Goal: Task Accomplishment & Management: Manage account settings

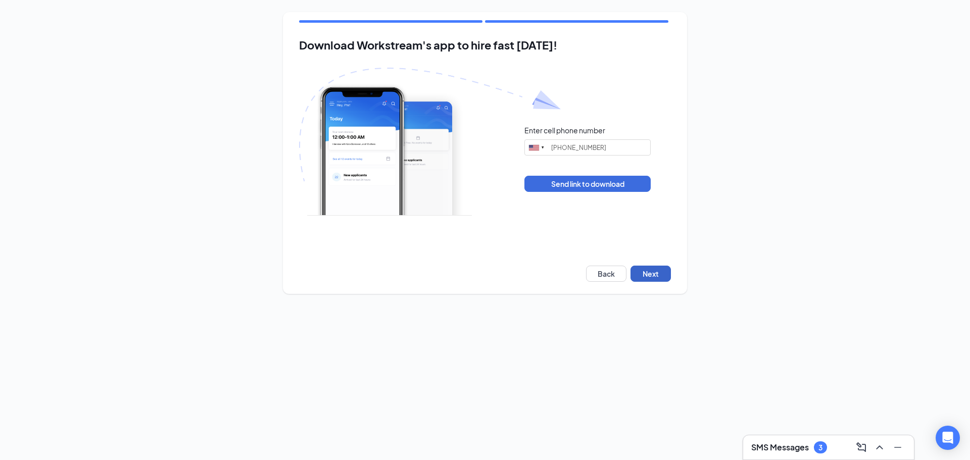
click at [646, 275] on button "Next" at bounding box center [650, 274] width 40 height 16
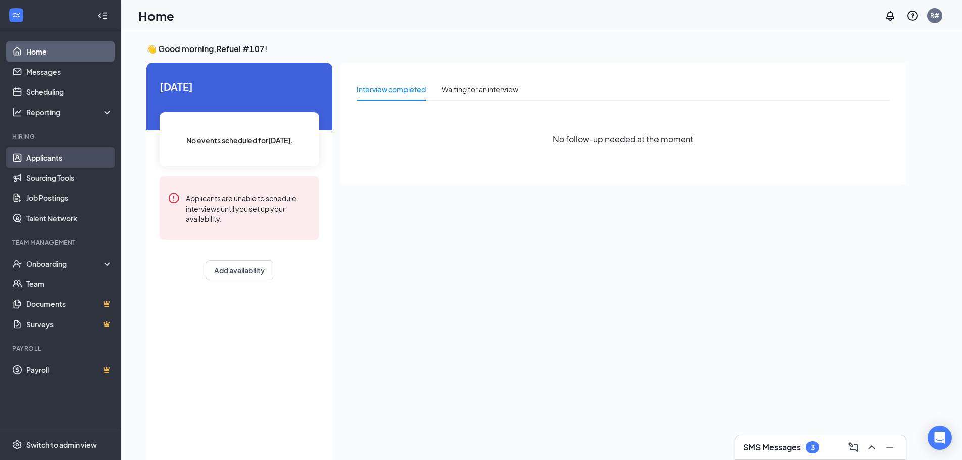
click at [51, 156] on link "Applicants" at bounding box center [69, 157] width 86 height 20
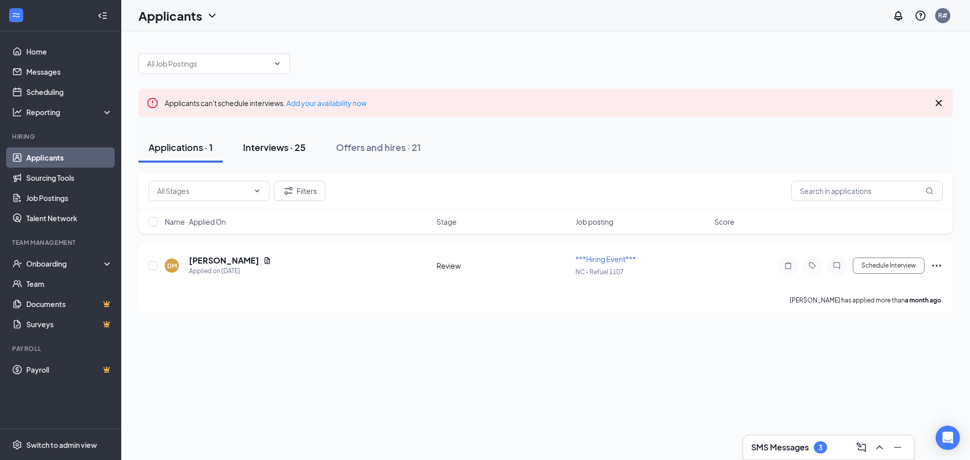
click at [263, 149] on div "Interviews · 25" at bounding box center [274, 147] width 63 height 13
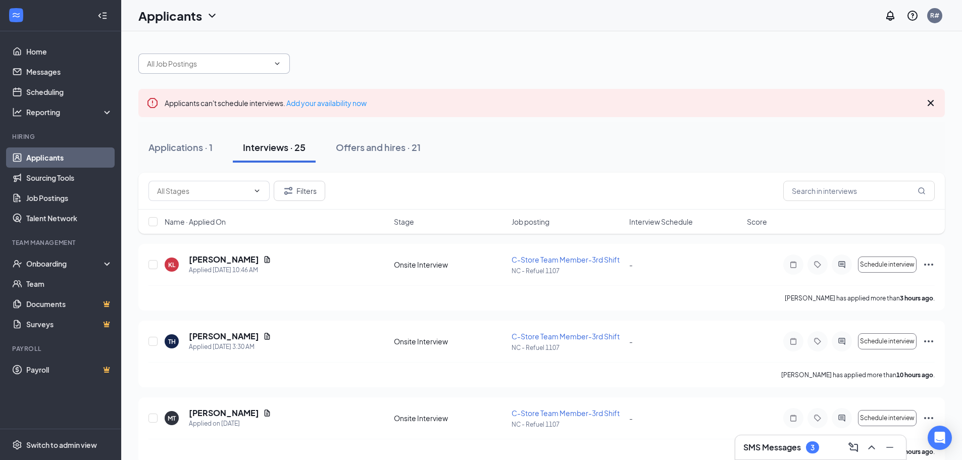
click at [281, 66] on icon "ChevronDown" at bounding box center [277, 64] width 8 height 8
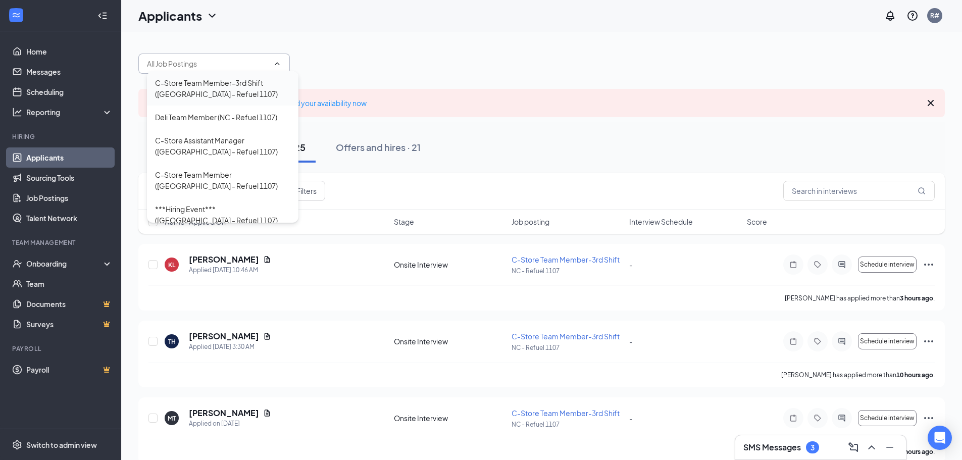
click at [200, 84] on div "C-Store Team Member-3rd Shift ([GEOGRAPHIC_DATA] - Refuel 1107)" at bounding box center [222, 88] width 135 height 22
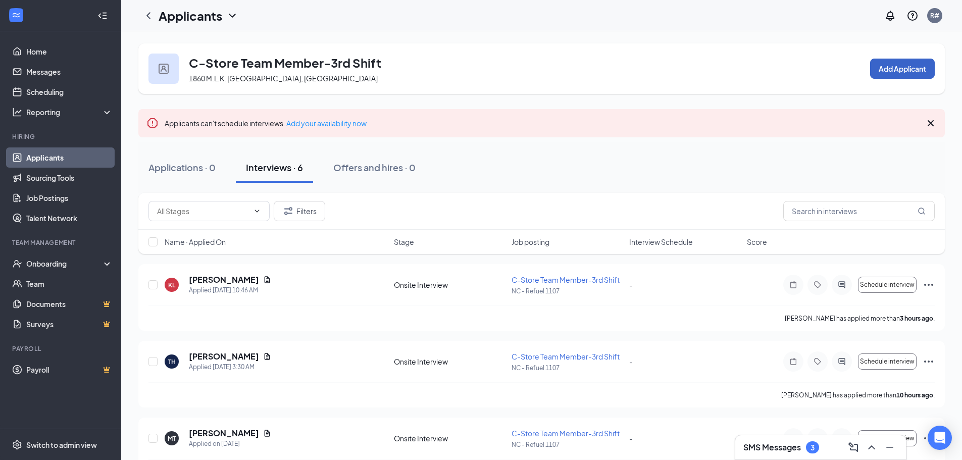
click at [887, 69] on button "Add Applicant" at bounding box center [902, 69] width 65 height 20
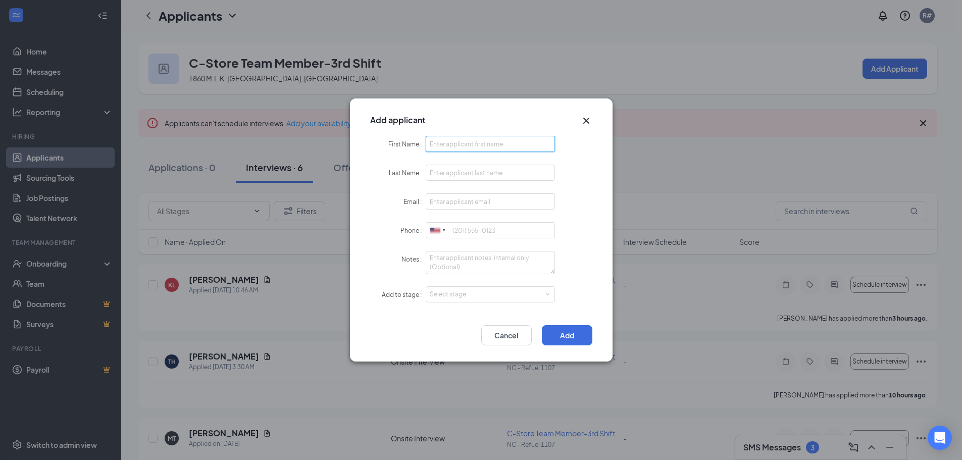
click at [451, 144] on input "First Name" at bounding box center [491, 144] width 130 height 16
type input "[PERSON_NAME]"
type input "[EMAIL_ADDRESS][DOMAIN_NAME]"
drag, startPoint x: 463, startPoint y: 229, endPoint x: 455, endPoint y: 231, distance: 8.2
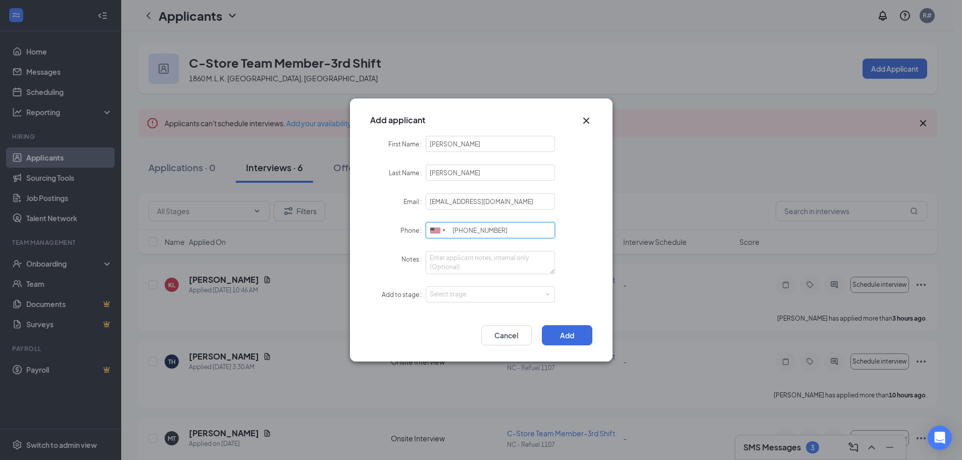
click at [455, 231] on input "[PHONE_NUMBER]" at bounding box center [491, 230] width 130 height 16
drag, startPoint x: 496, startPoint y: 229, endPoint x: 489, endPoint y: 230, distance: 7.1
click at [489, 230] on input "[PHONE_NUMBER]" at bounding box center [491, 230] width 130 height 16
type input "[PHONE_NUMBER]"
click at [546, 296] on span at bounding box center [547, 294] width 5 height 5
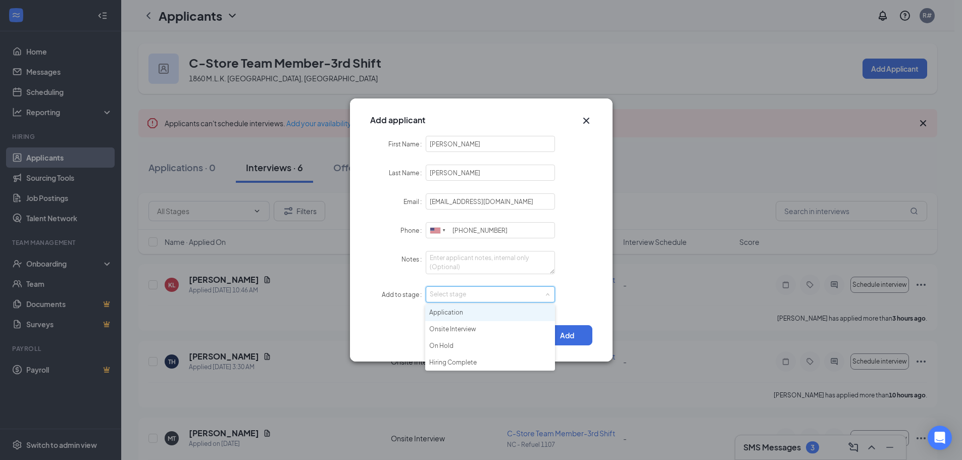
click at [455, 310] on li "Application" at bounding box center [490, 313] width 130 height 17
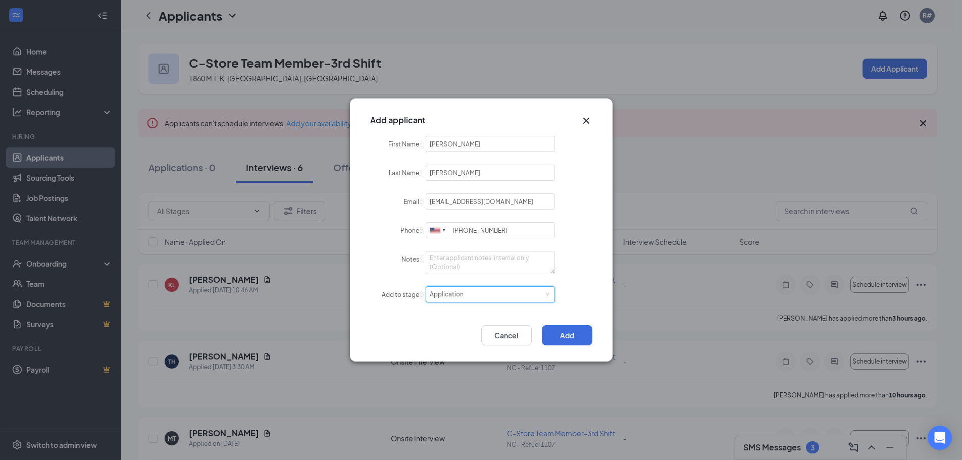
click at [547, 296] on span at bounding box center [547, 294] width 5 height 5
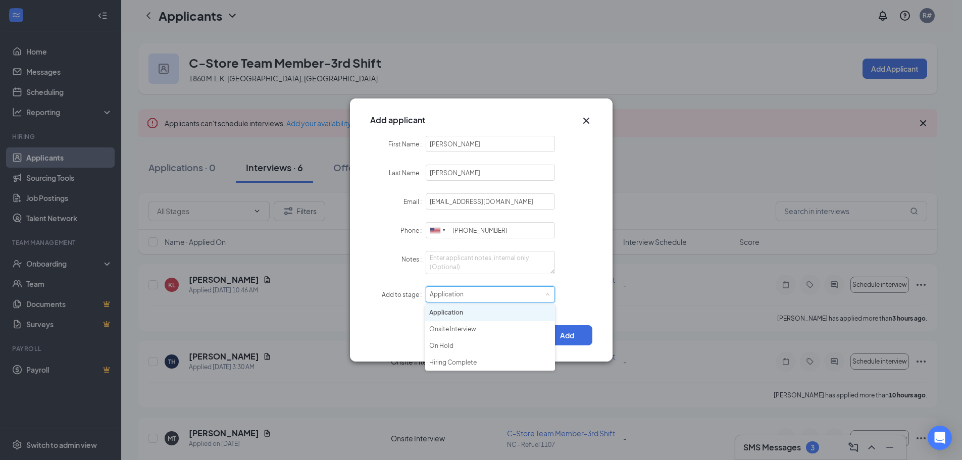
click at [547, 296] on span at bounding box center [547, 294] width 5 height 5
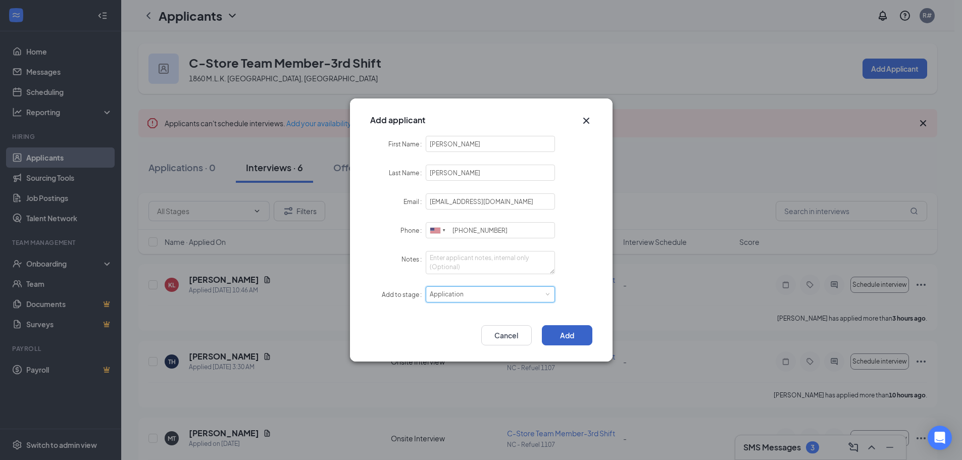
click at [569, 333] on button "Add" at bounding box center [567, 335] width 51 height 20
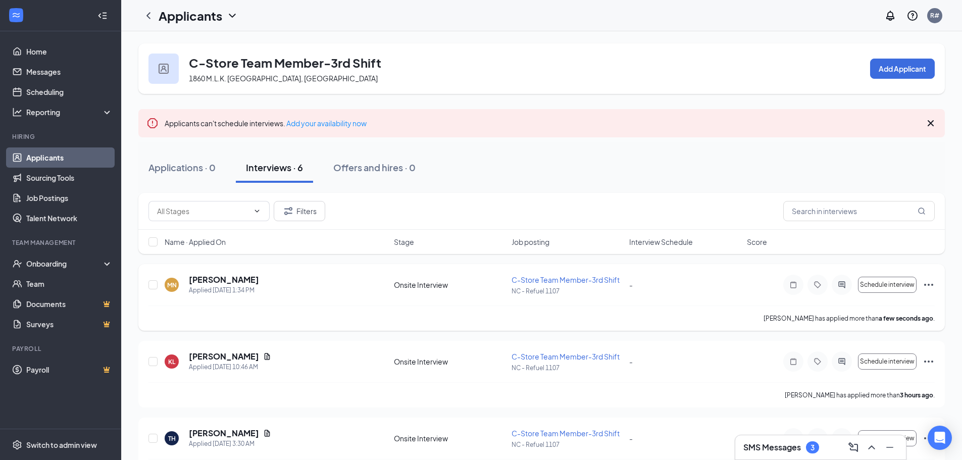
click at [926, 285] on icon "Ellipses" at bounding box center [928, 285] width 9 height 2
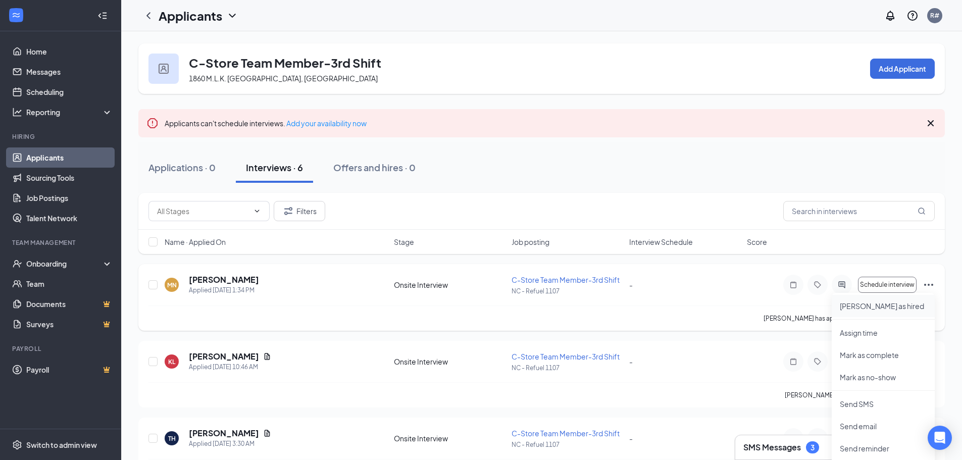
click at [863, 305] on p "[PERSON_NAME] as hired" at bounding box center [883, 306] width 87 height 10
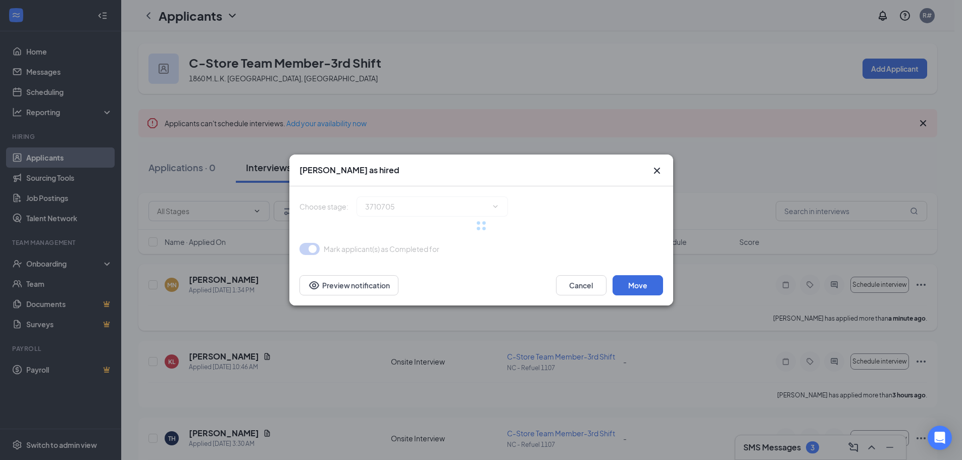
type input "Hiring Complete (final stage)"
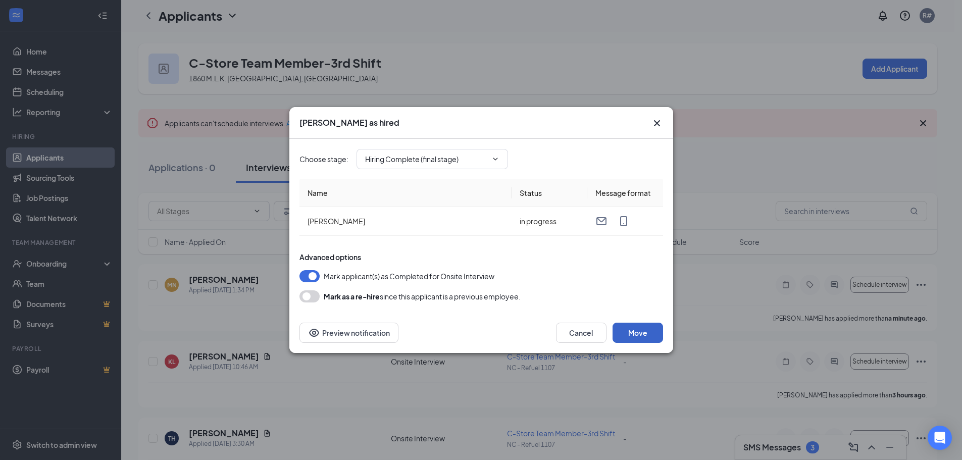
click at [639, 335] on button "Move" at bounding box center [638, 333] width 51 height 20
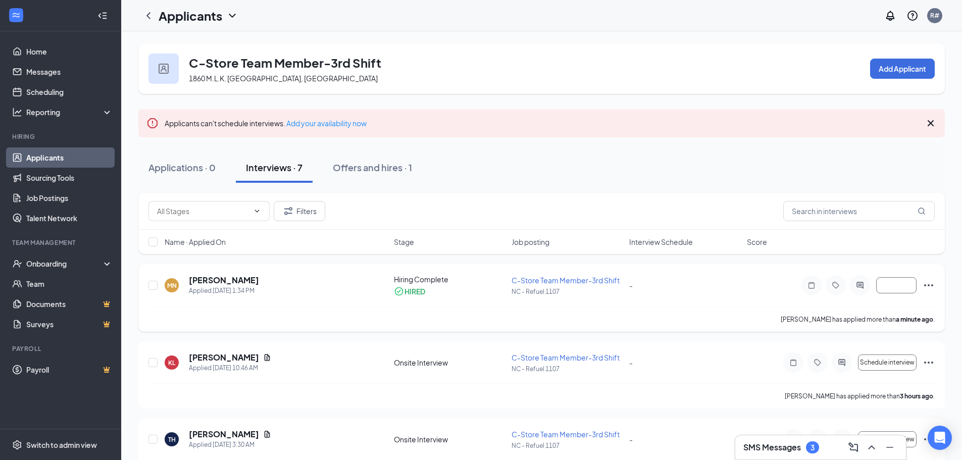
click at [926, 282] on icon "Ellipses" at bounding box center [929, 285] width 12 height 12
click at [662, 279] on div "MN [PERSON_NAME] Applied [DATE] 1:34 PM Hiring Complete HIRED C-Store Team Memb…" at bounding box center [541, 290] width 786 height 32
click at [51, 266] on div "Onboarding" at bounding box center [65, 264] width 78 height 10
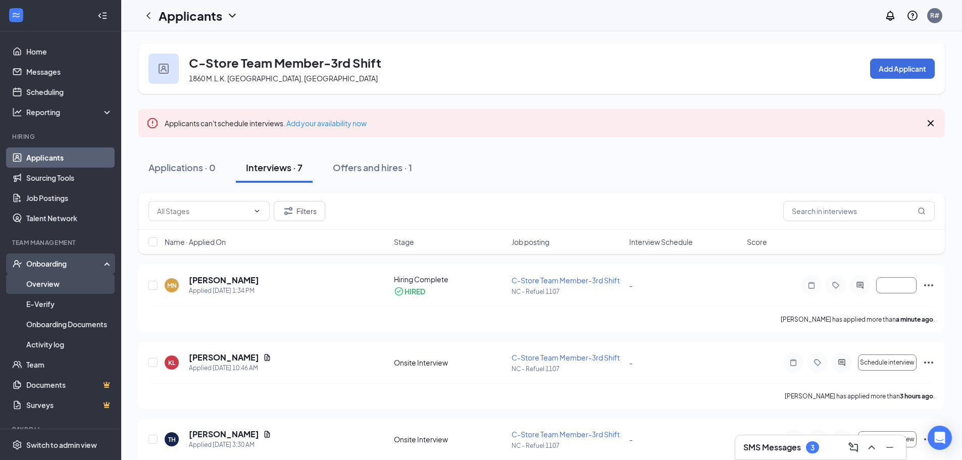
click at [45, 281] on link "Overview" at bounding box center [69, 284] width 86 height 20
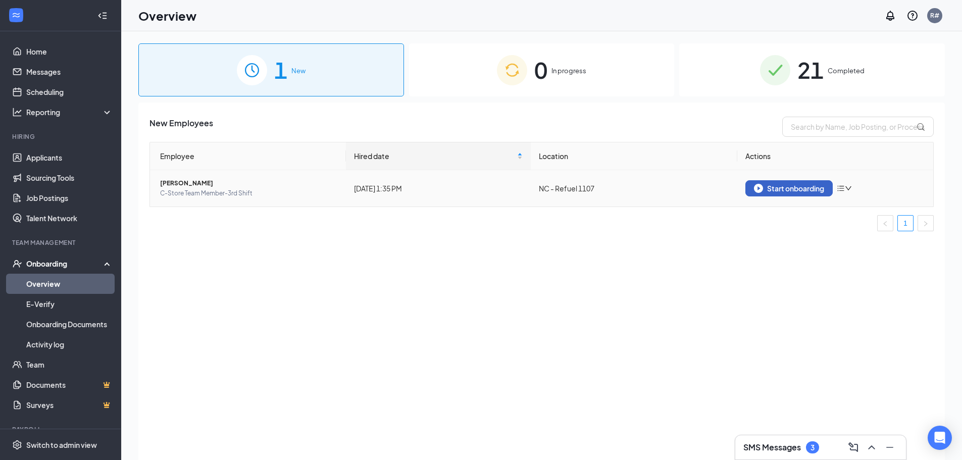
click at [775, 188] on div "Start onboarding" at bounding box center [789, 188] width 70 height 9
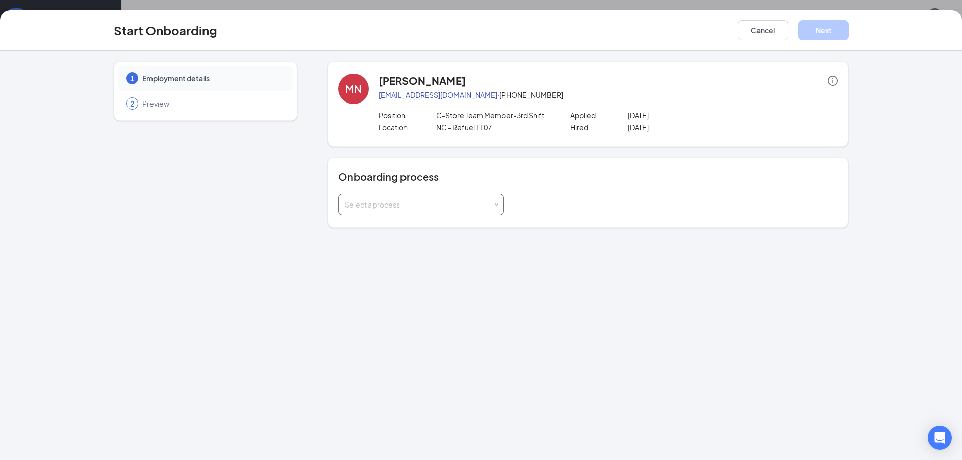
click at [496, 205] on span at bounding box center [496, 205] width 5 height 5
click at [387, 230] on span "New Hire Documentation" at bounding box center [383, 225] width 83 height 9
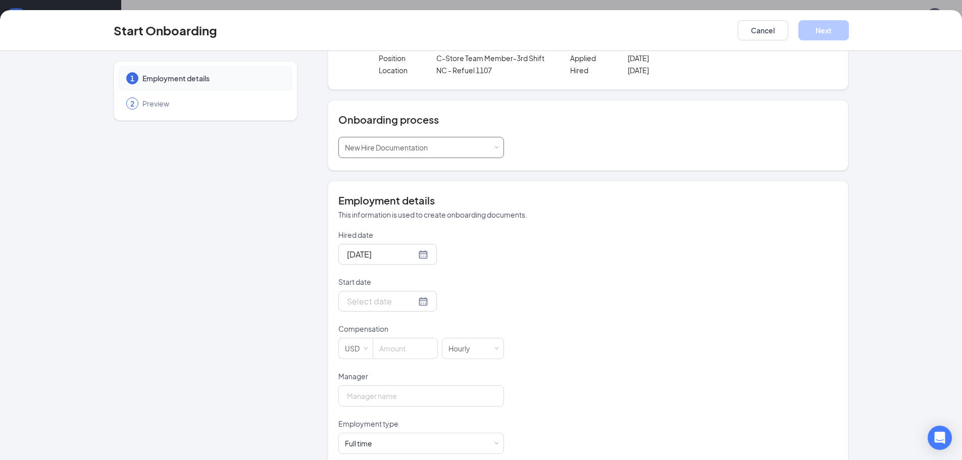
scroll to position [74, 0]
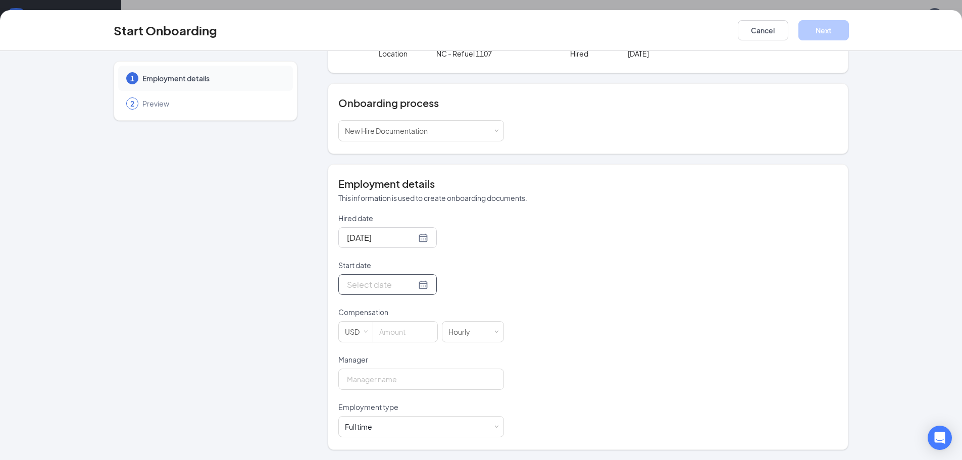
click at [412, 285] on div at bounding box center [387, 284] width 81 height 13
type input "[DATE]"
click at [438, 374] on div "17" at bounding box center [444, 375] width 12 height 12
click at [395, 334] on input at bounding box center [405, 332] width 64 height 20
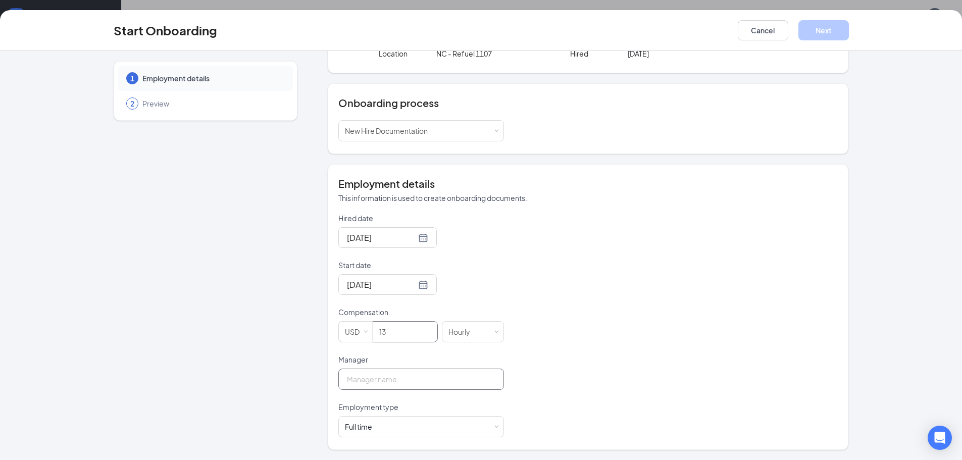
type input "13"
click at [389, 378] on input "Manager" at bounding box center [421, 379] width 166 height 21
type input "[PERSON_NAME]"
click at [821, 31] on button "Next" at bounding box center [824, 30] width 51 height 20
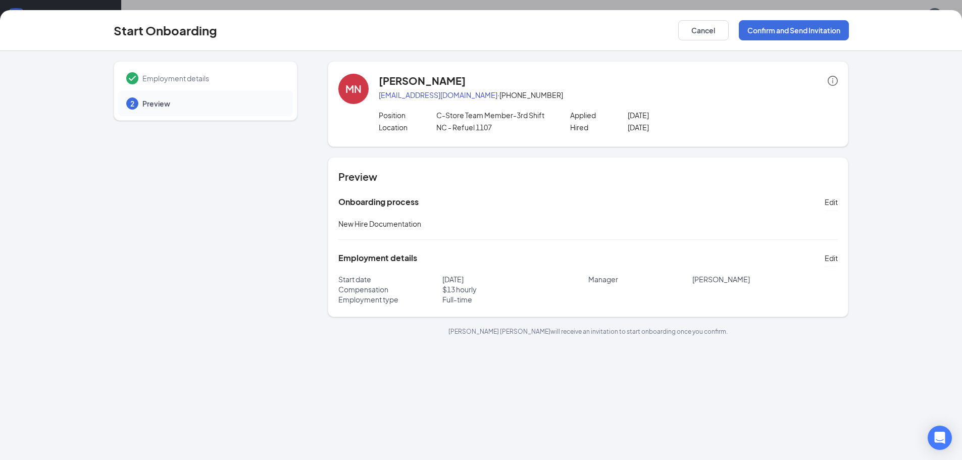
scroll to position [0, 0]
click at [797, 33] on button "Confirm and Send Invitation" at bounding box center [794, 30] width 110 height 20
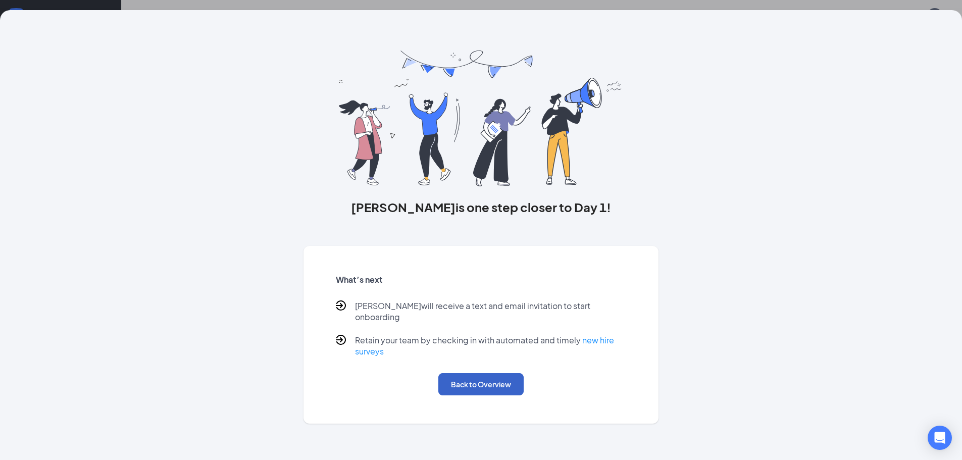
click at [475, 373] on button "Back to Overview" at bounding box center [480, 384] width 85 height 22
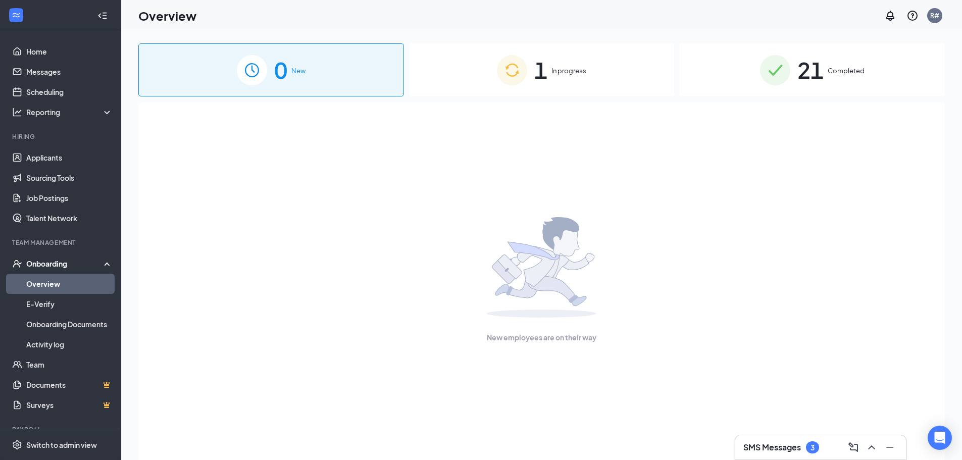
click at [562, 74] on span "In progress" at bounding box center [569, 71] width 35 height 10
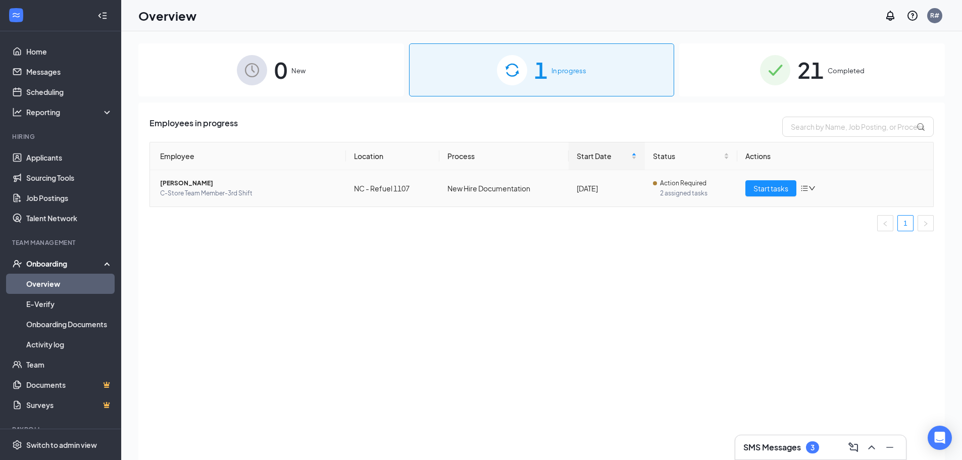
click at [167, 184] on span "[PERSON_NAME]" at bounding box center [249, 183] width 178 height 10
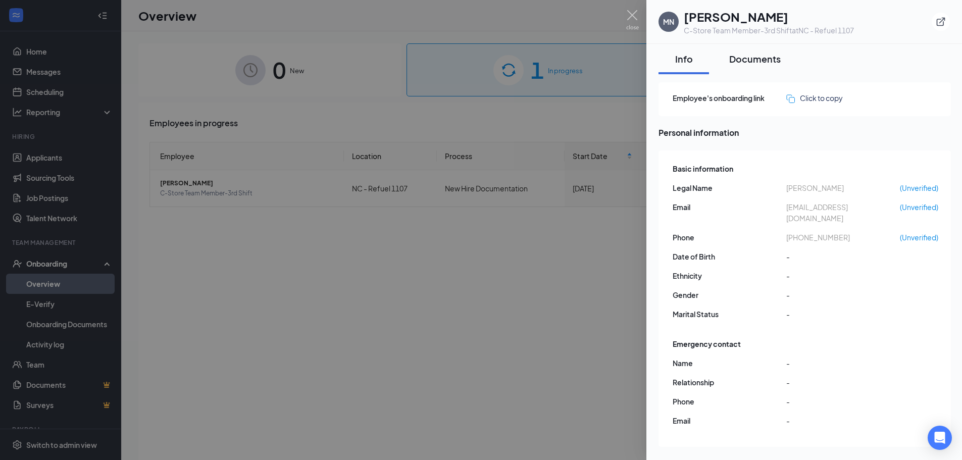
click at [758, 62] on div "Documents" at bounding box center [755, 59] width 52 height 13
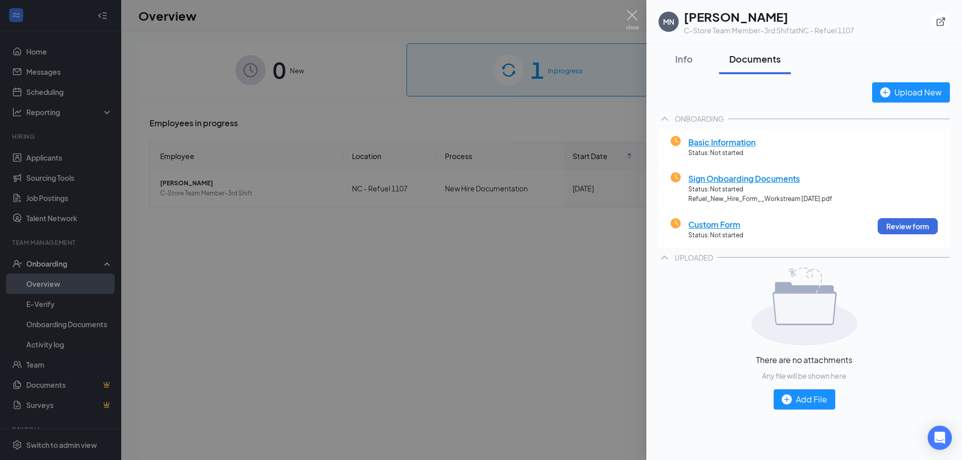
click at [719, 142] on span "Basic Information" at bounding box center [721, 142] width 67 height 13
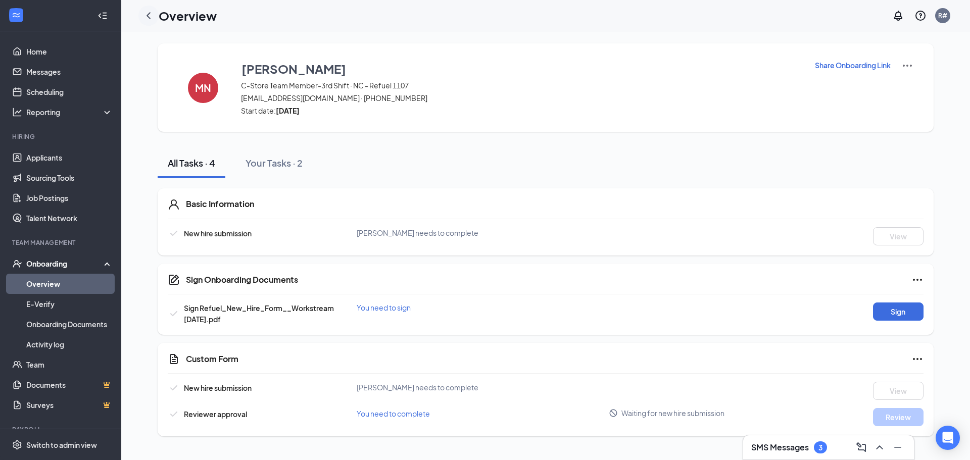
click at [151, 18] on icon "ChevronLeft" at bounding box center [148, 16] width 12 height 12
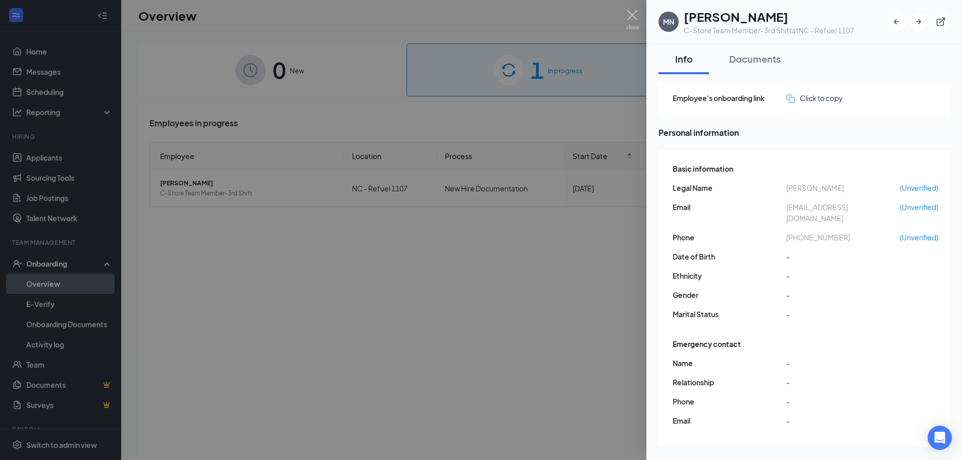
click at [467, 121] on div at bounding box center [481, 230] width 962 height 460
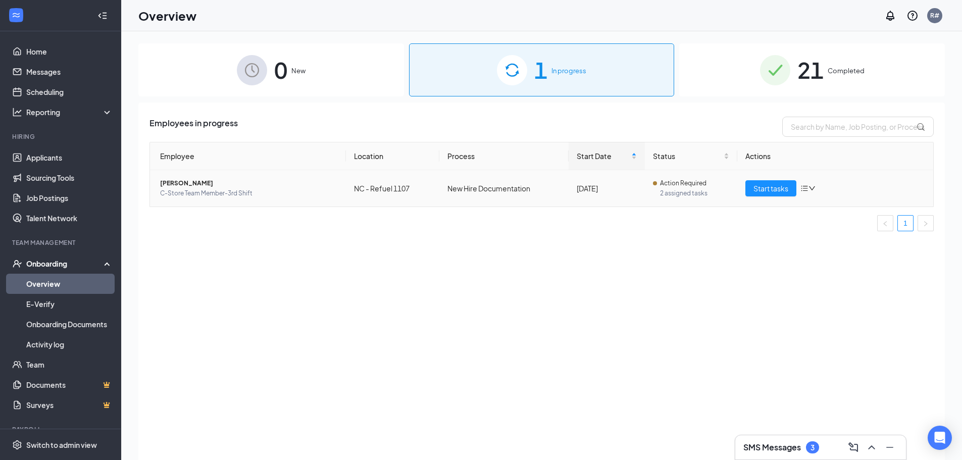
click at [804, 190] on icon "bars" at bounding box center [805, 188] width 8 height 8
click at [834, 230] on div "Change process" at bounding box center [861, 232] width 109 height 10
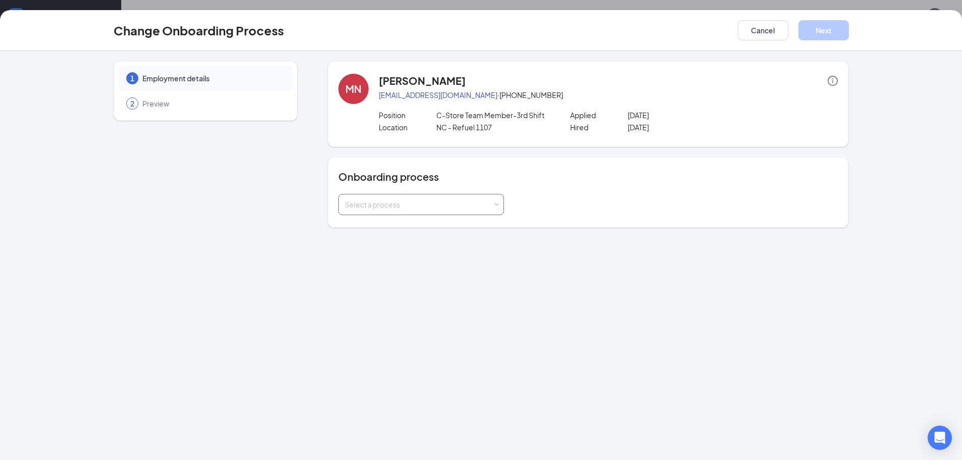
click at [490, 204] on div "Select a process" at bounding box center [419, 205] width 148 height 10
click at [406, 231] on li "New Hire Documentation (current process)" at bounding box center [421, 226] width 166 height 18
click at [432, 209] on input at bounding box center [421, 204] width 153 height 20
click at [498, 204] on span at bounding box center [496, 205] width 5 height 5
click at [160, 105] on span "Preview" at bounding box center [212, 103] width 140 height 10
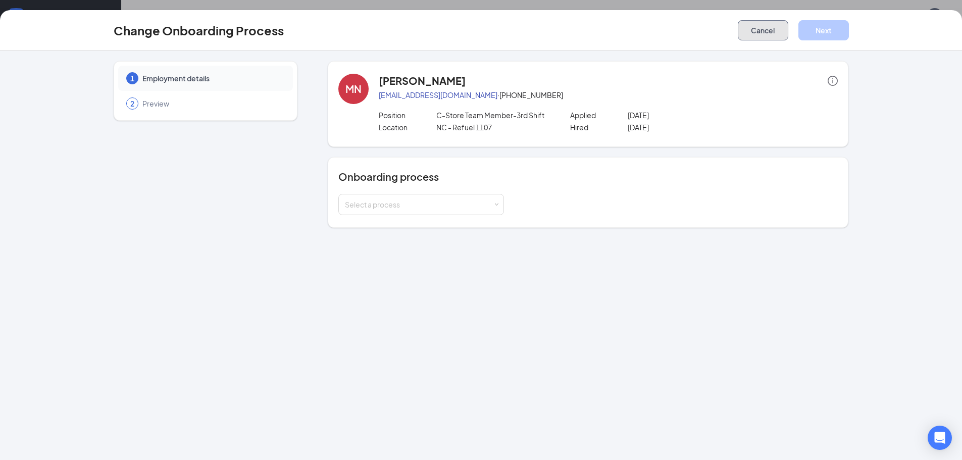
click at [750, 27] on button "Cancel" at bounding box center [763, 30] width 51 height 20
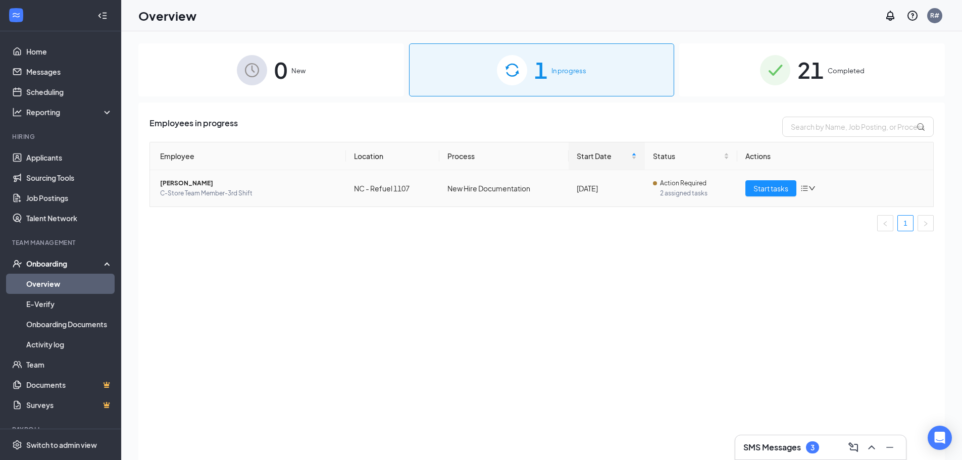
click at [803, 188] on icon "bars" at bounding box center [805, 188] width 8 height 8
click at [838, 255] on div "Remove from onboarding" at bounding box center [861, 254] width 109 height 10
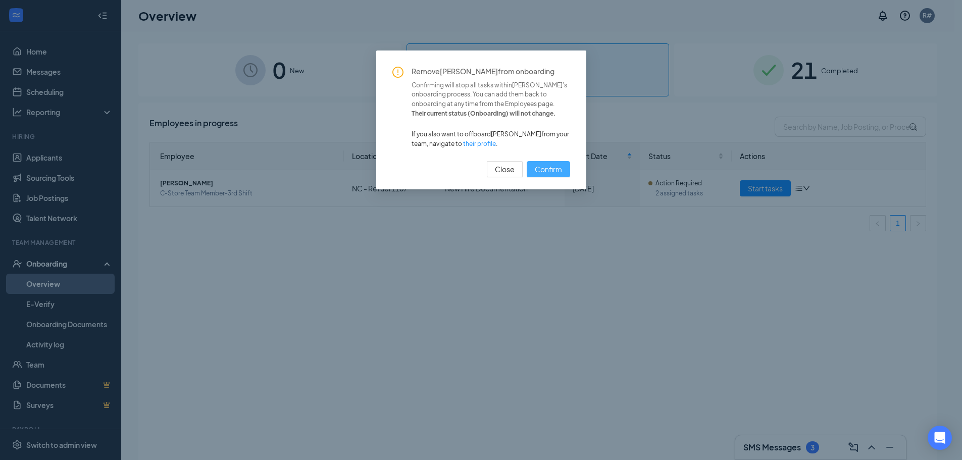
click at [547, 172] on span "Confirm" at bounding box center [548, 169] width 27 height 11
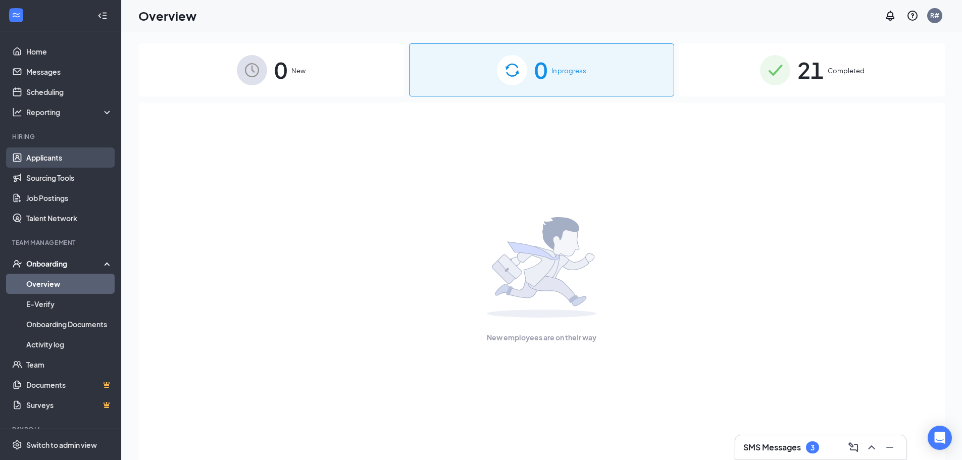
click at [47, 162] on link "Applicants" at bounding box center [69, 157] width 86 height 20
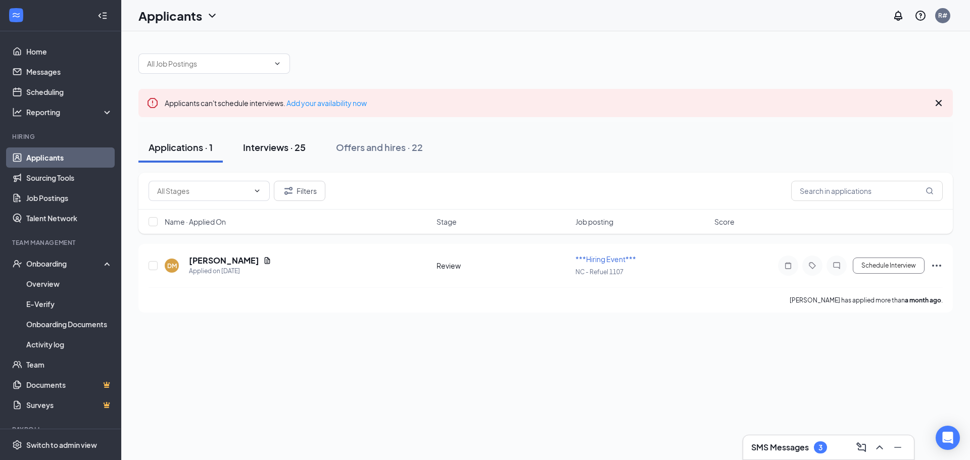
click at [285, 151] on div "Interviews · 25" at bounding box center [274, 147] width 63 height 13
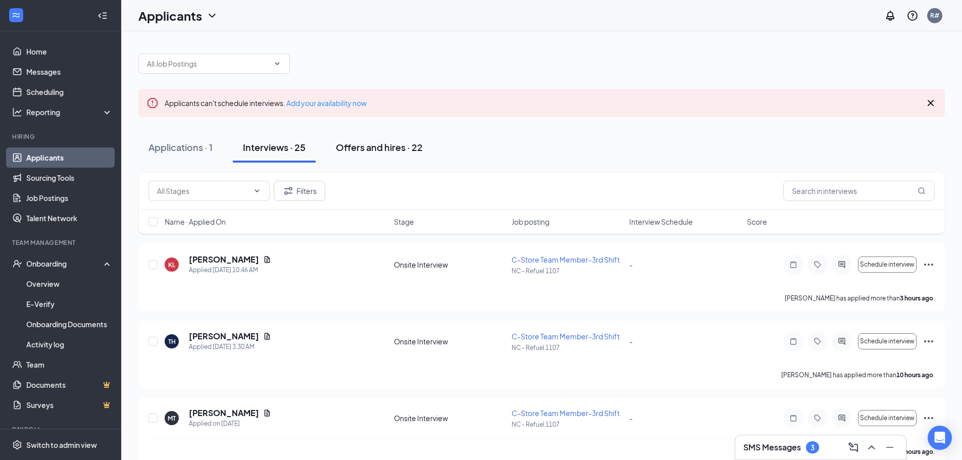
click at [363, 144] on div "Offers and hires · 22" at bounding box center [379, 147] width 87 height 13
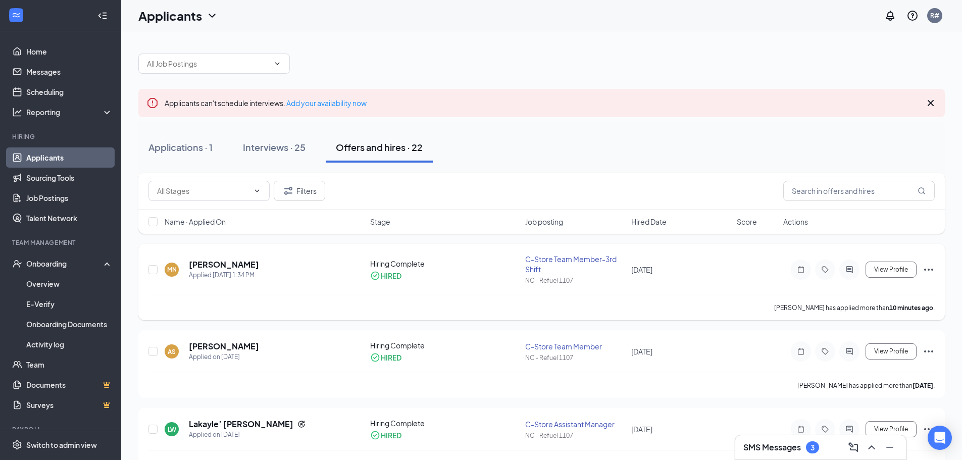
click at [926, 269] on icon "Ellipses" at bounding box center [929, 270] width 12 height 12
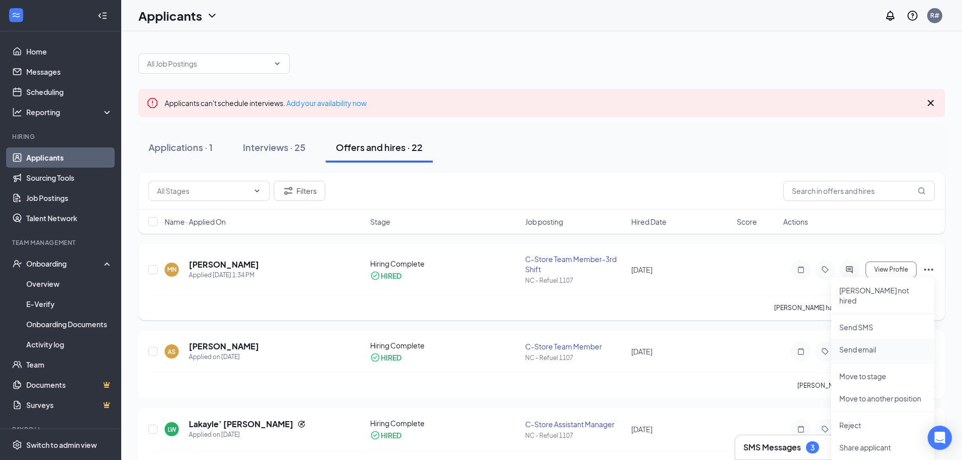
click at [852, 344] on p "Send email" at bounding box center [882, 349] width 87 height 10
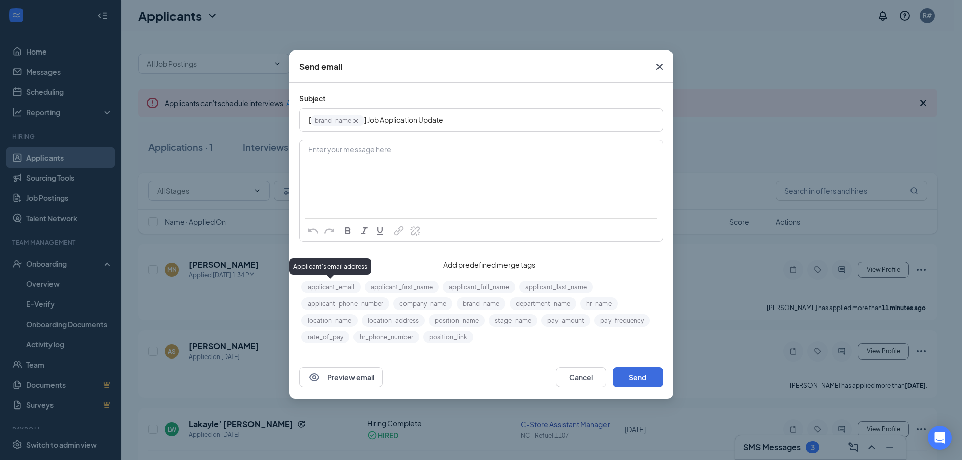
click at [314, 284] on button "applicant_email" at bounding box center [331, 287] width 59 height 13
click at [382, 121] on span "] Job Application Update" at bounding box center [403, 119] width 79 height 9
click at [584, 380] on button "Cancel" at bounding box center [581, 377] width 51 height 20
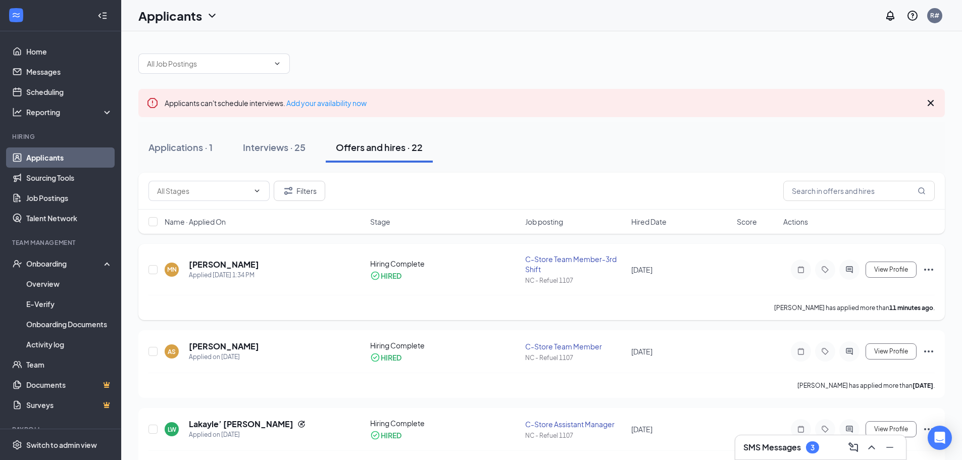
click at [932, 271] on icon "Ellipses" at bounding box center [929, 270] width 12 height 12
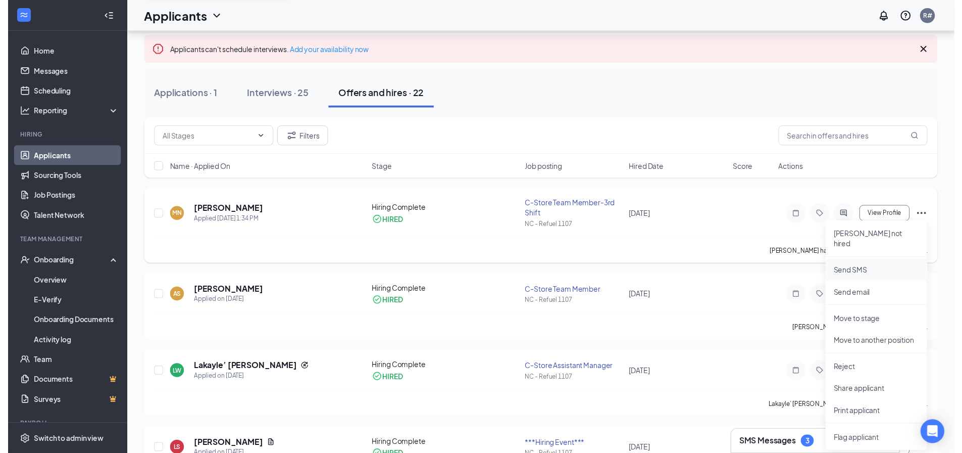
scroll to position [101, 0]
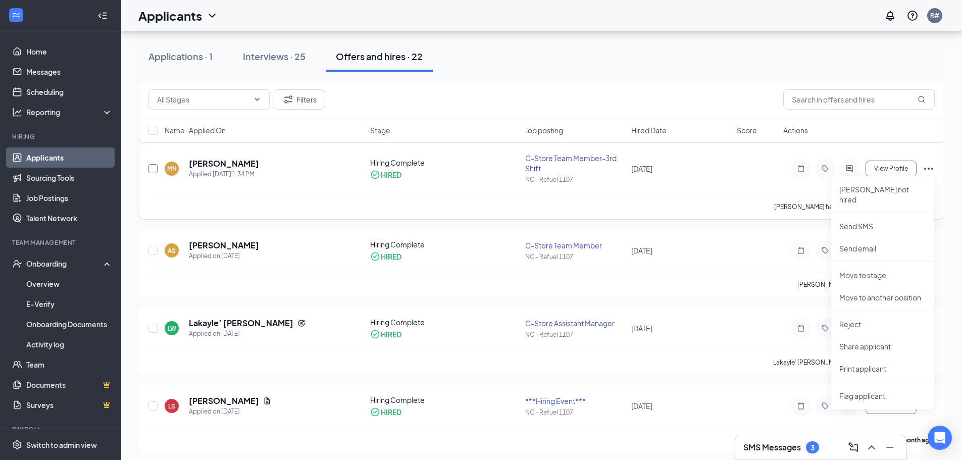
click at [151, 169] on input "checkbox" at bounding box center [152, 168] width 9 height 9
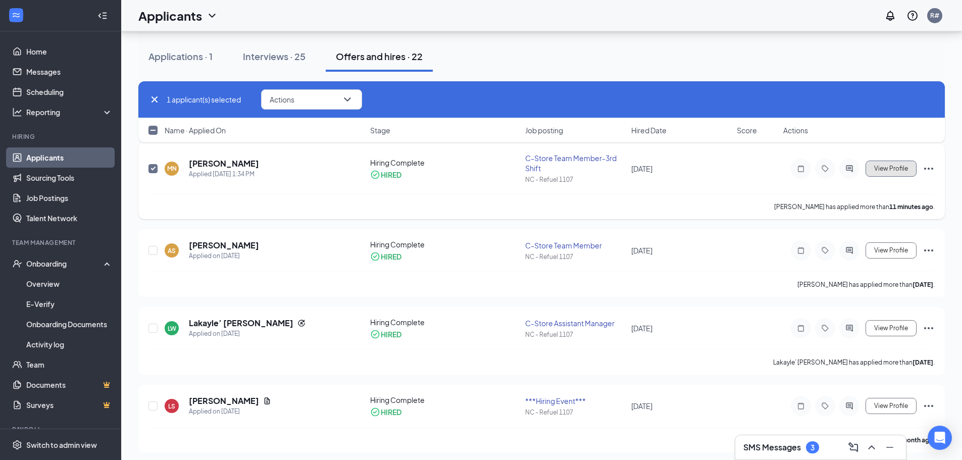
click at [884, 168] on span "View Profile" at bounding box center [891, 168] width 34 height 7
checkbox input "false"
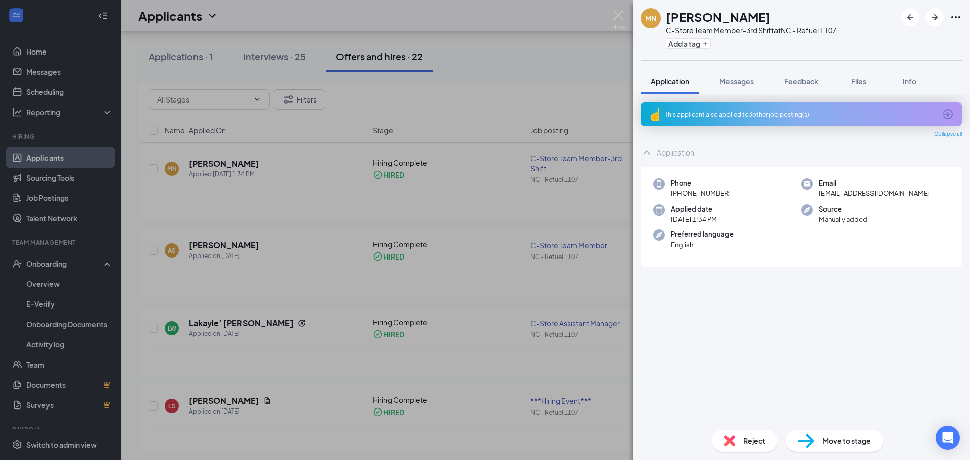
click at [642, 157] on icon "ChevronUp" at bounding box center [646, 152] width 12 height 12
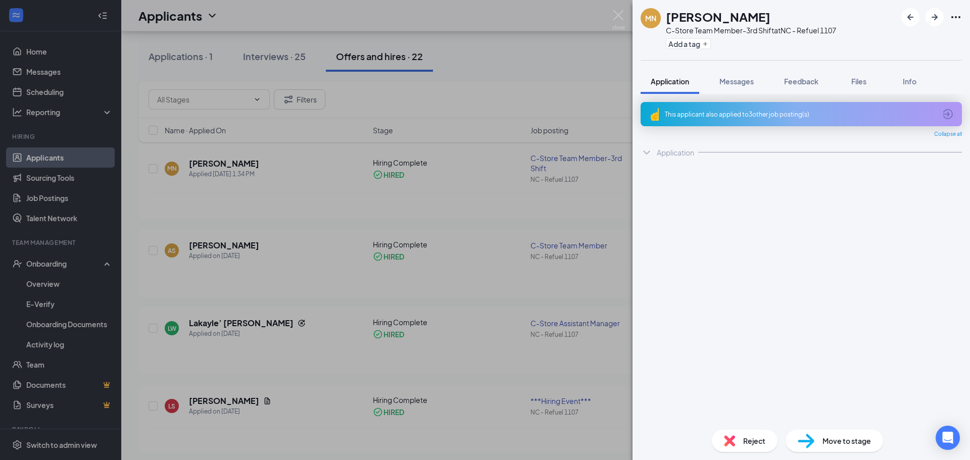
click at [533, 89] on div "MN [PERSON_NAME] C-Store Team Member-3rd Shift at [GEOGRAPHIC_DATA] - Refuel 11…" at bounding box center [485, 230] width 970 height 460
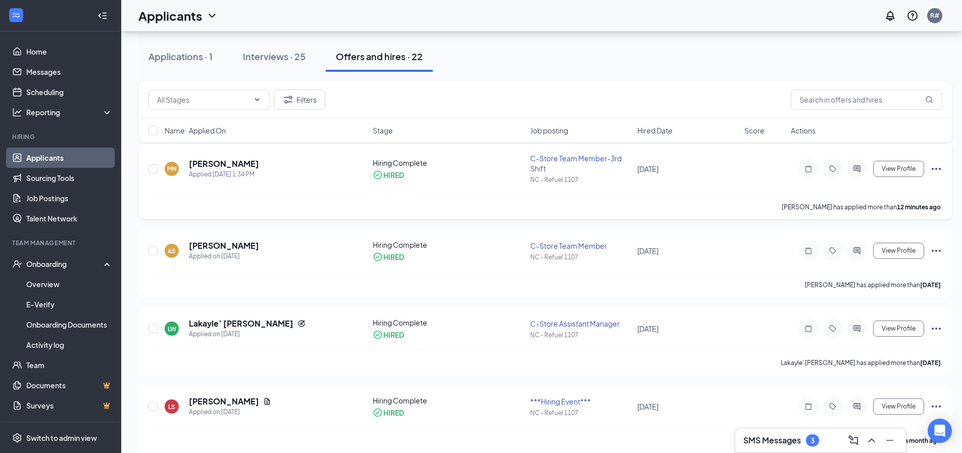
click at [938, 168] on icon "Ellipses" at bounding box center [936, 169] width 12 height 12
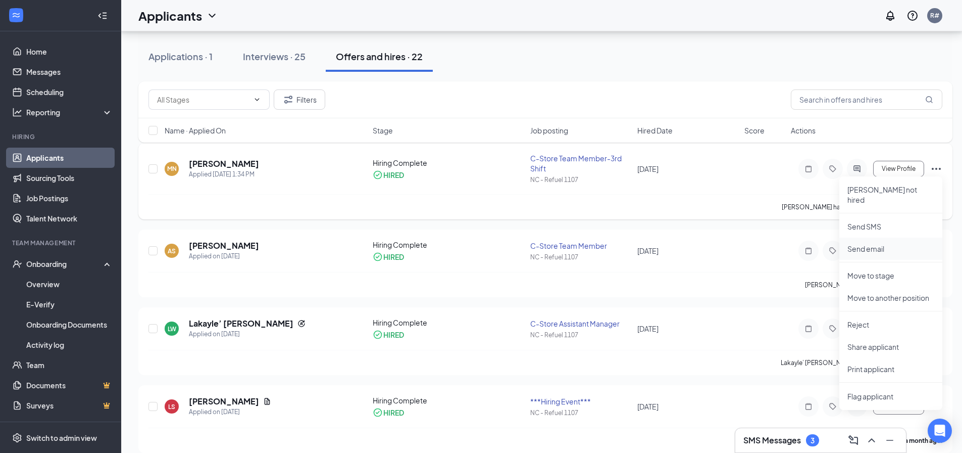
click at [854, 243] on p "Send email" at bounding box center [891, 248] width 87 height 10
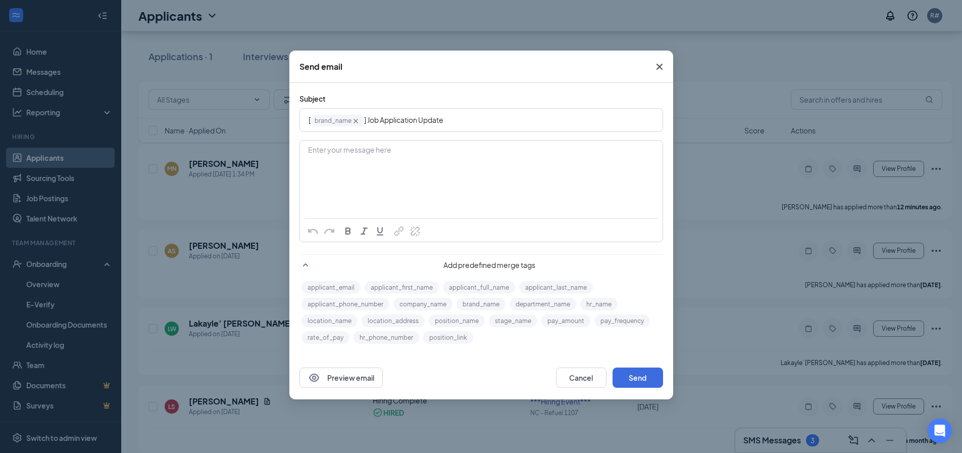
click at [334, 140] on div at bounding box center [481, 166] width 363 height 52
click at [326, 153] on div "Enter your message here" at bounding box center [481, 150] width 345 height 11
click at [327, 288] on button "applicant_email" at bounding box center [331, 287] width 59 height 13
click at [344, 303] on button "applicant_phone_number" at bounding box center [346, 303] width 88 height 13
drag, startPoint x: 490, startPoint y: 154, endPoint x: 485, endPoint y: 158, distance: 6.2
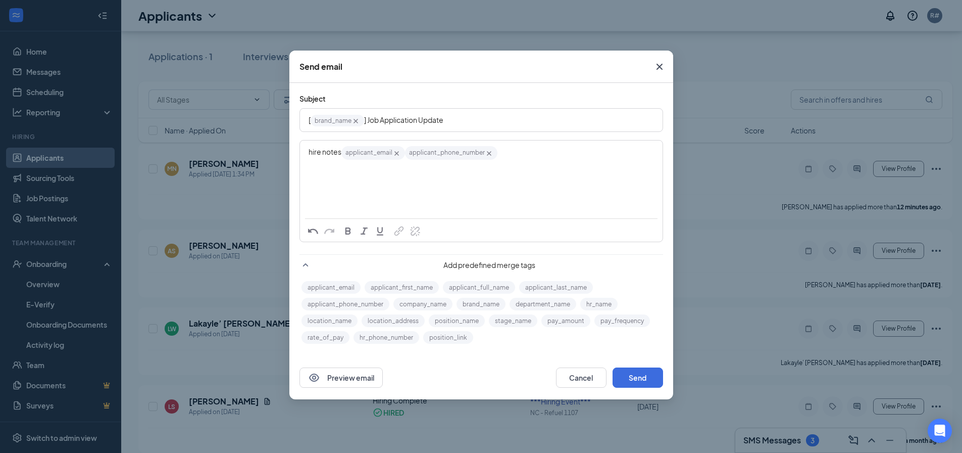
click at [490, 154] on icon "Cross" at bounding box center [489, 153] width 5 height 5
click at [397, 153] on icon "Cross" at bounding box center [396, 153] width 9 height 9
click at [333, 370] on button "Preview email" at bounding box center [341, 377] width 83 height 20
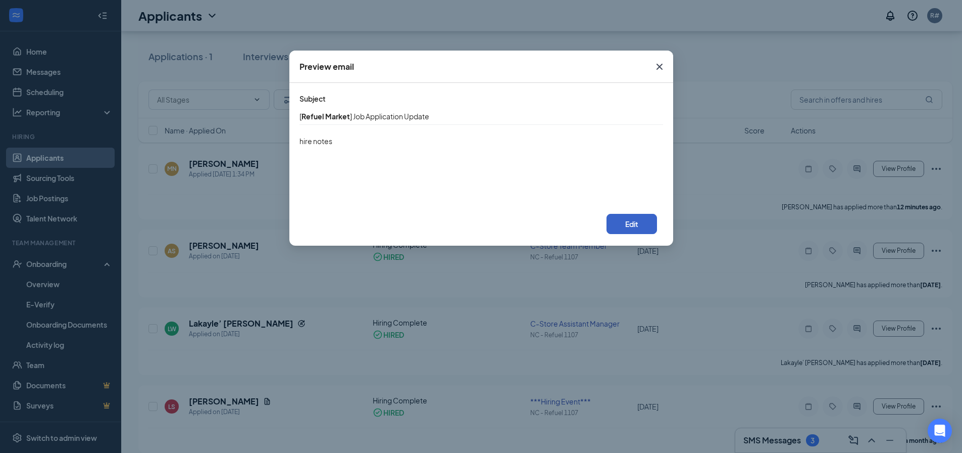
click at [636, 225] on button "Edit" at bounding box center [632, 224] width 51 height 20
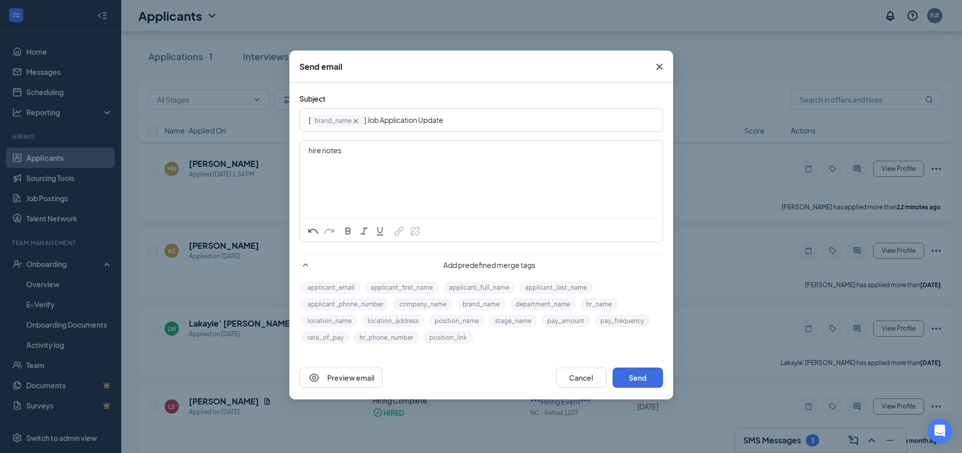
click at [665, 68] on icon "Cross" at bounding box center [660, 67] width 12 height 12
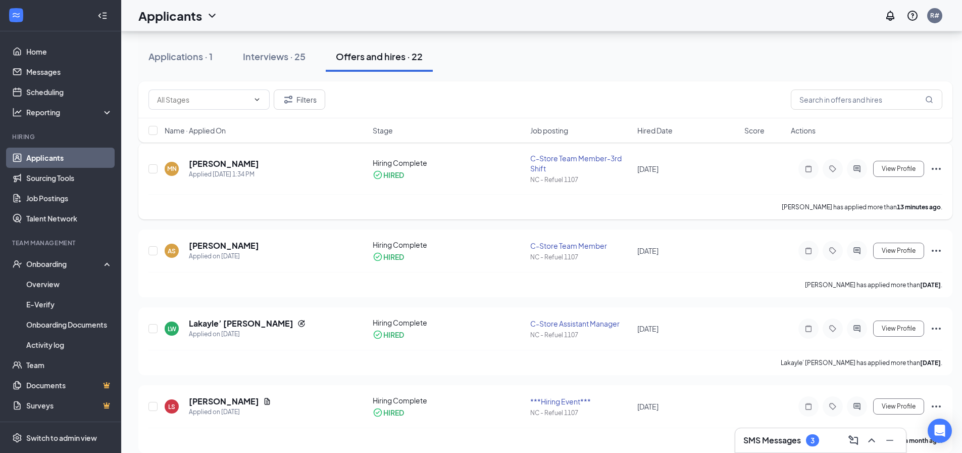
click at [936, 166] on icon "Ellipses" at bounding box center [936, 169] width 12 height 12
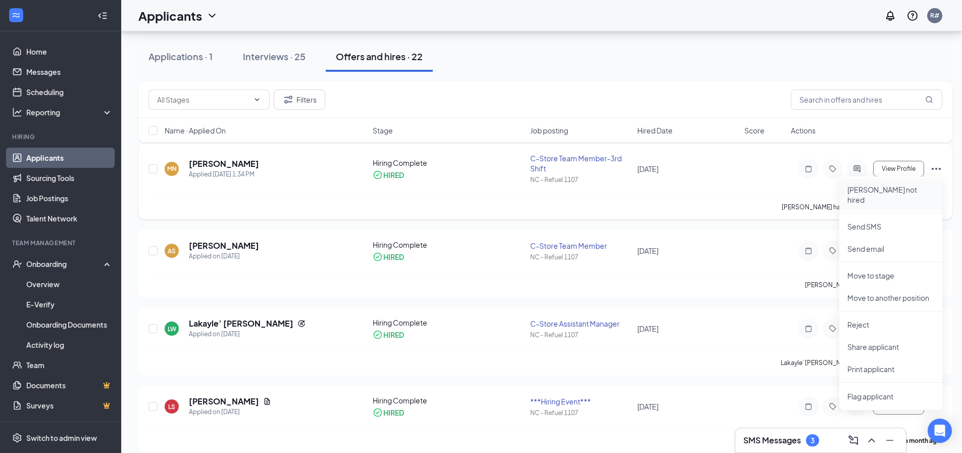
click at [876, 189] on p "[PERSON_NAME] not hired" at bounding box center [891, 194] width 87 height 20
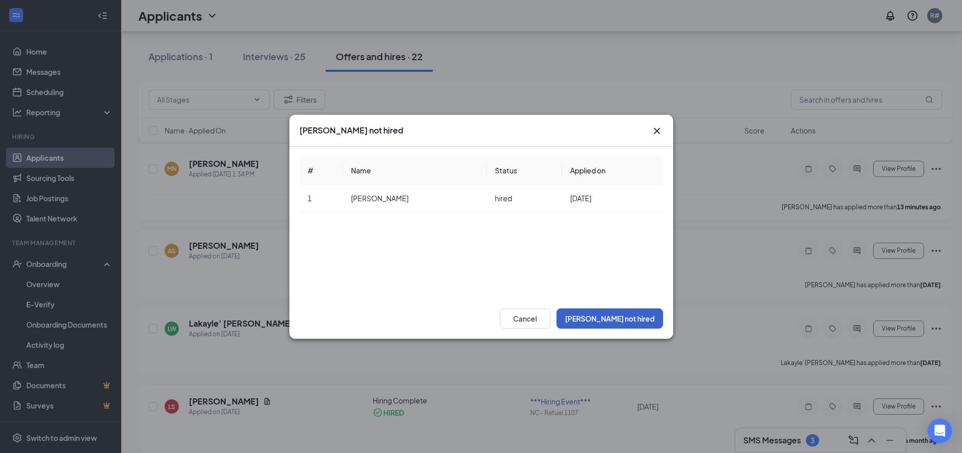
click at [637, 318] on button "[PERSON_NAME] not hired" at bounding box center [610, 318] width 107 height 20
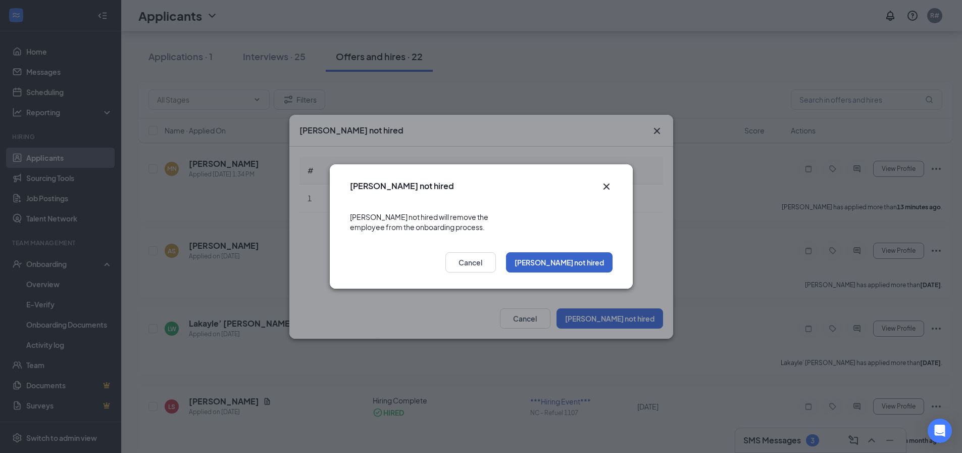
click at [594, 256] on button "[PERSON_NAME] not hired" at bounding box center [559, 262] width 107 height 20
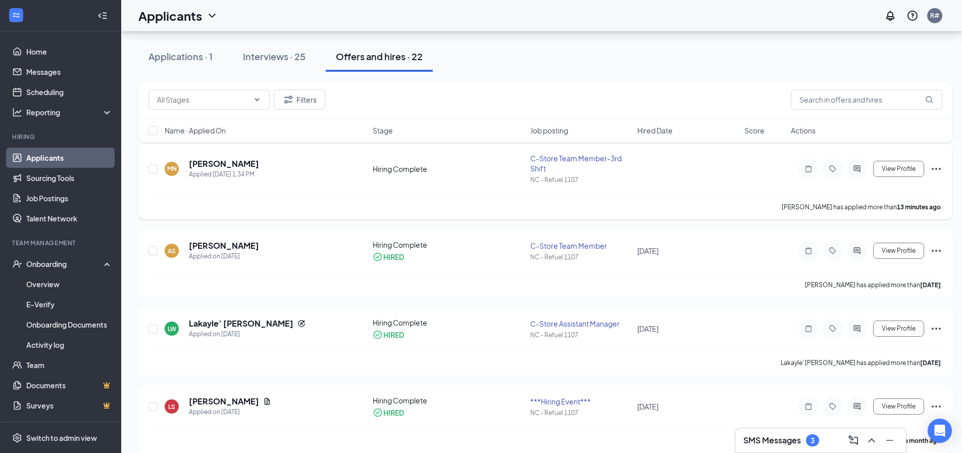
click at [937, 168] on icon "Ellipses" at bounding box center [936, 169] width 12 height 12
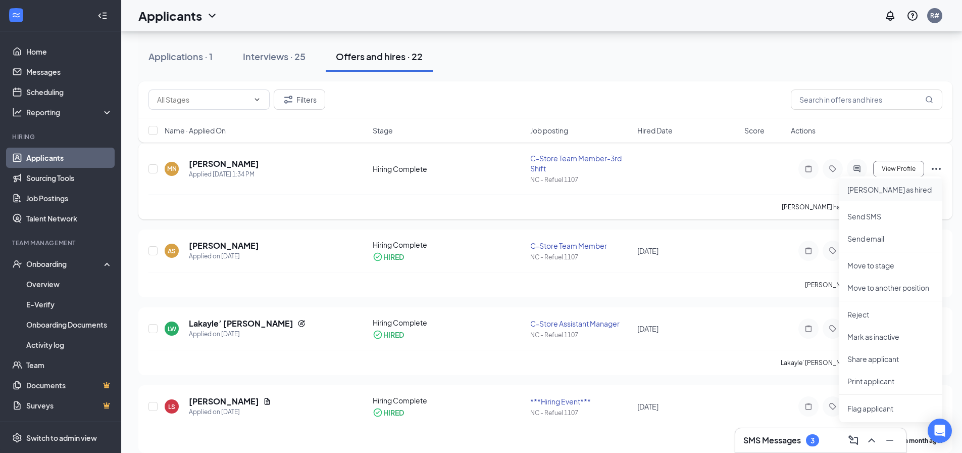
click at [857, 190] on p "[PERSON_NAME] as hired" at bounding box center [891, 189] width 87 height 10
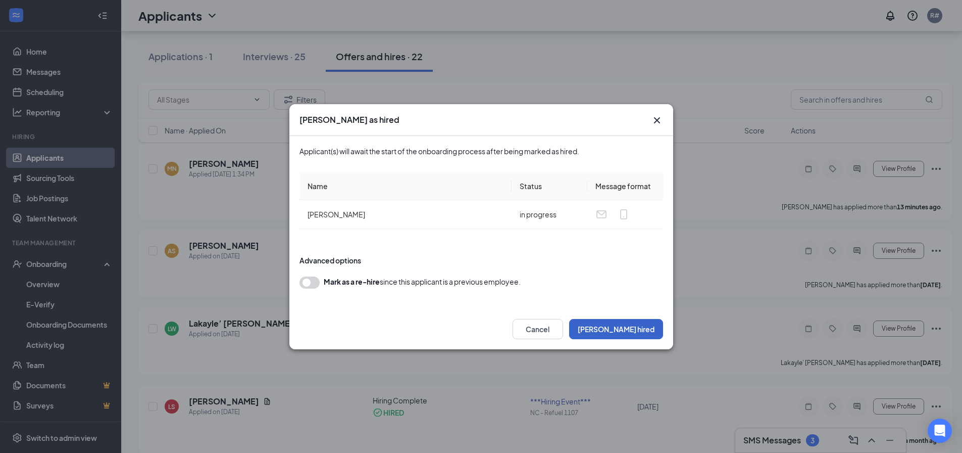
click at [623, 325] on button "[PERSON_NAME] hired" at bounding box center [616, 329] width 94 height 20
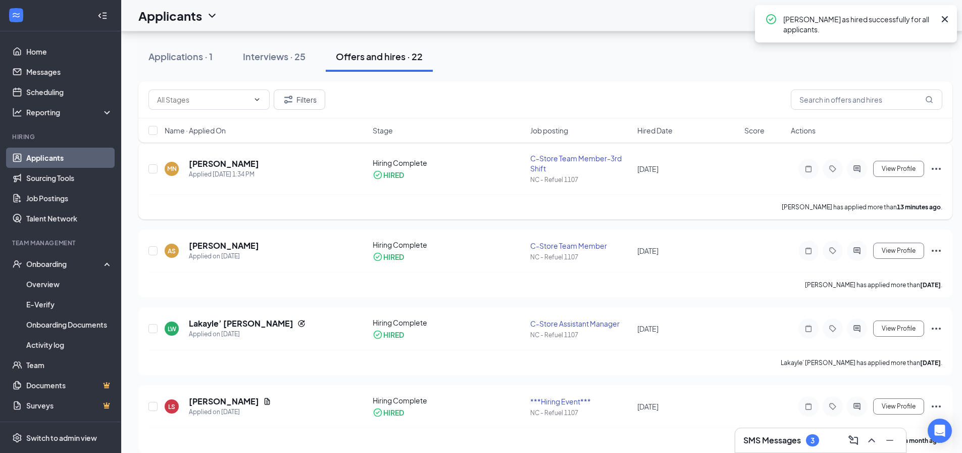
click at [934, 166] on icon "Ellipses" at bounding box center [936, 169] width 12 height 12
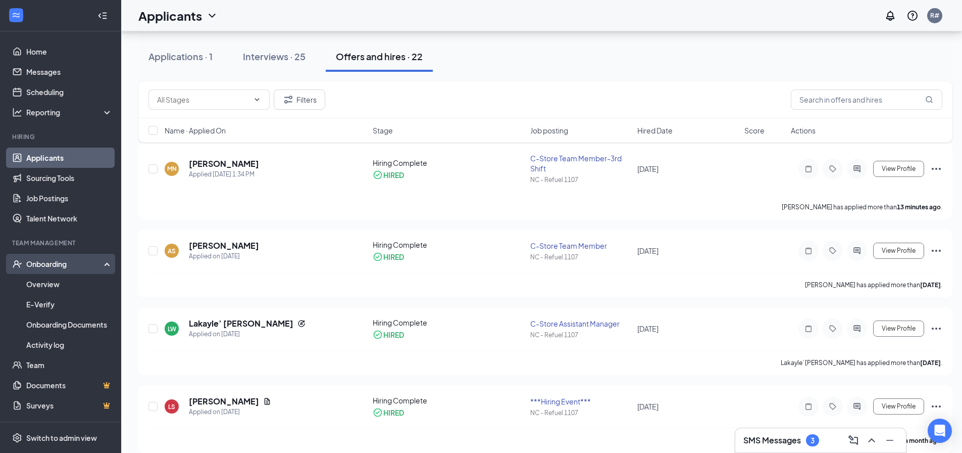
click at [38, 264] on div "Onboarding" at bounding box center [65, 264] width 78 height 10
click at [30, 261] on div "Onboarding" at bounding box center [65, 264] width 78 height 10
click at [49, 264] on div "Onboarding" at bounding box center [65, 264] width 78 height 10
click at [58, 264] on div "Onboarding" at bounding box center [65, 264] width 78 height 10
click at [48, 283] on link "Overview" at bounding box center [69, 284] width 86 height 20
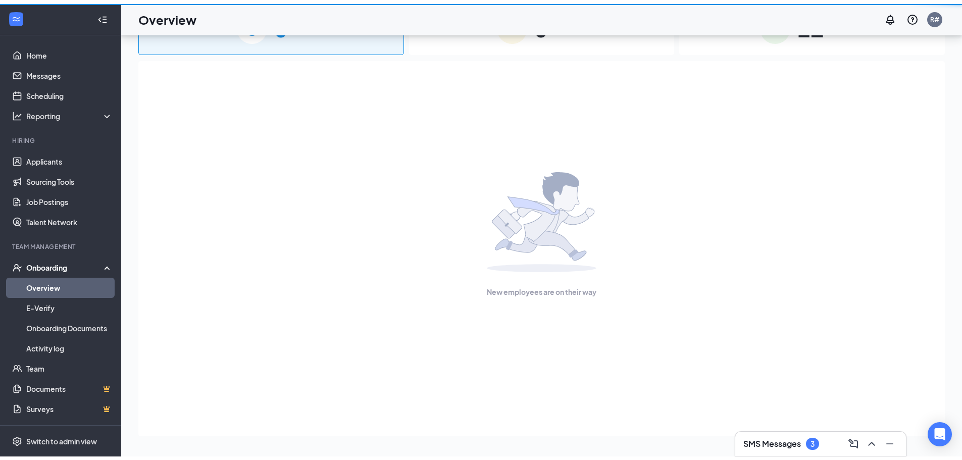
scroll to position [45, 0]
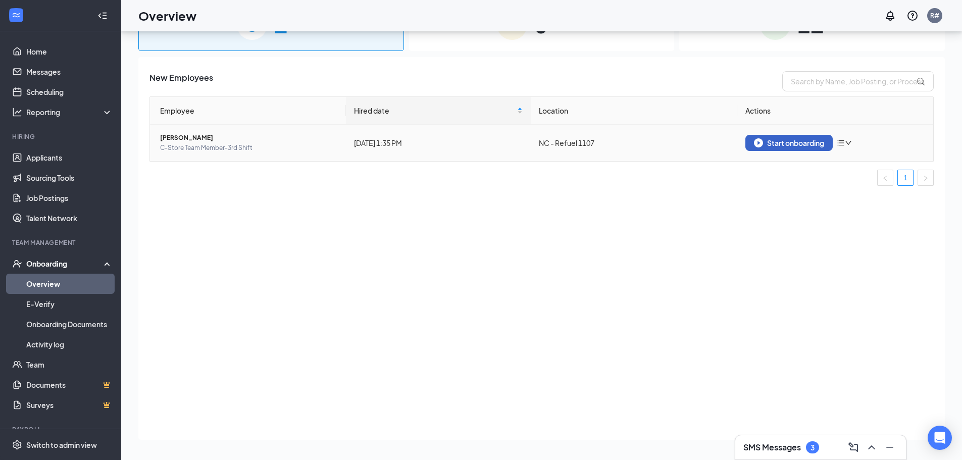
click at [790, 145] on div "Start onboarding" at bounding box center [789, 142] width 70 height 9
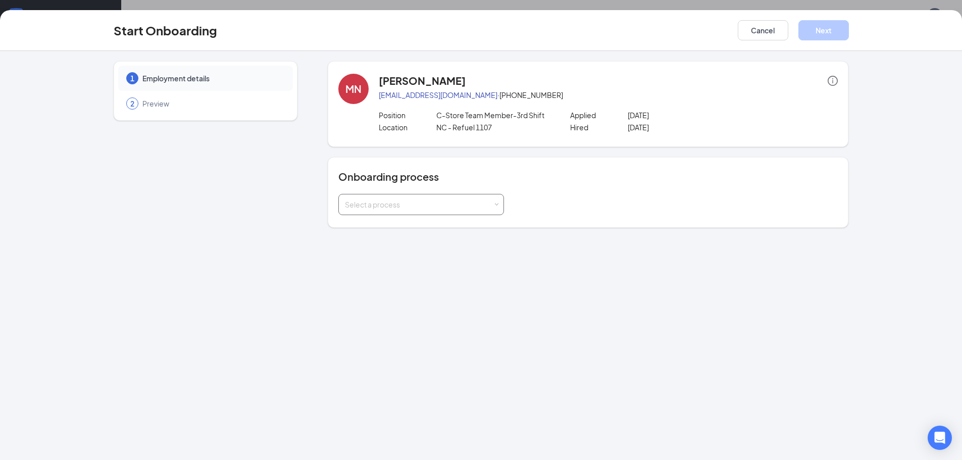
click at [494, 205] on span at bounding box center [496, 205] width 5 height 5
click at [408, 227] on span "New Hire Documentation" at bounding box center [383, 225] width 83 height 9
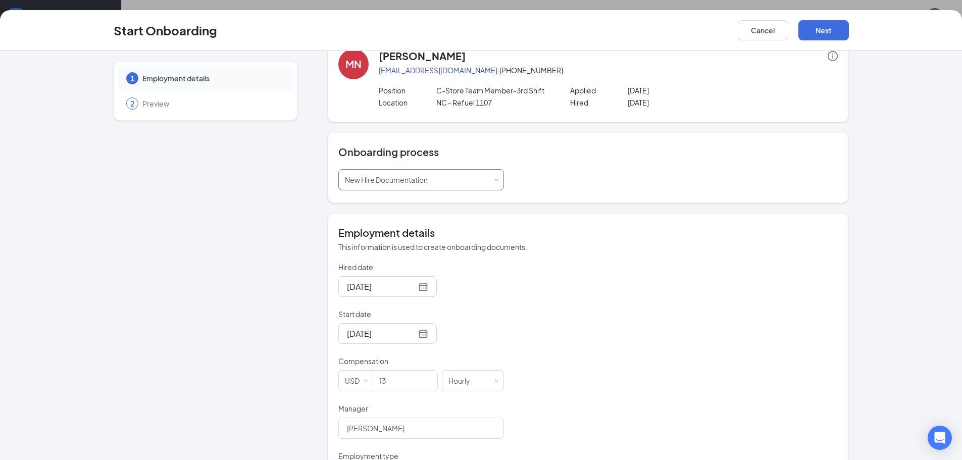
scroll to position [0, 0]
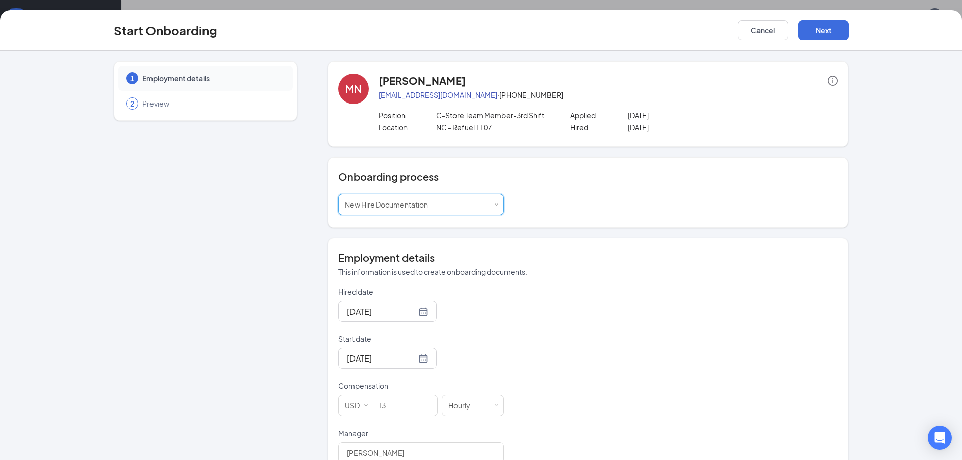
click at [828, 82] on icon "info-circle" at bounding box center [833, 81] width 10 height 10
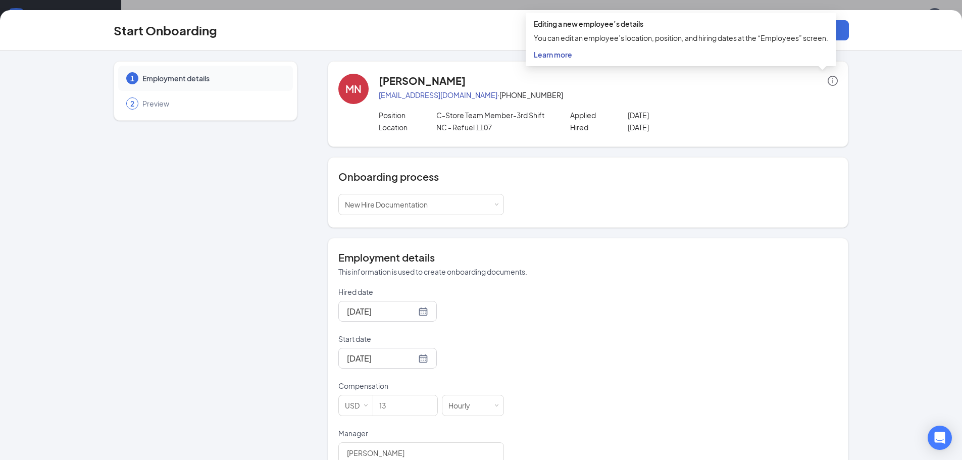
click at [561, 55] on span "Learn more" at bounding box center [553, 54] width 38 height 9
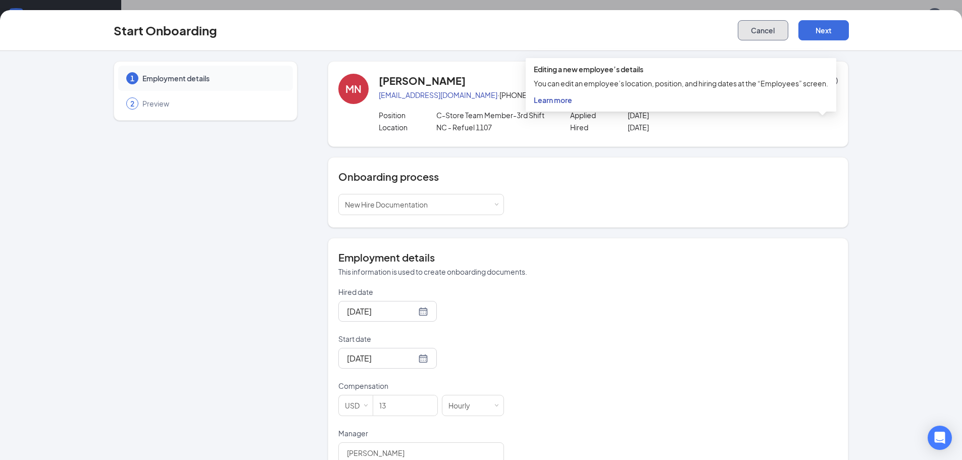
click at [758, 35] on button "Cancel" at bounding box center [763, 30] width 51 height 20
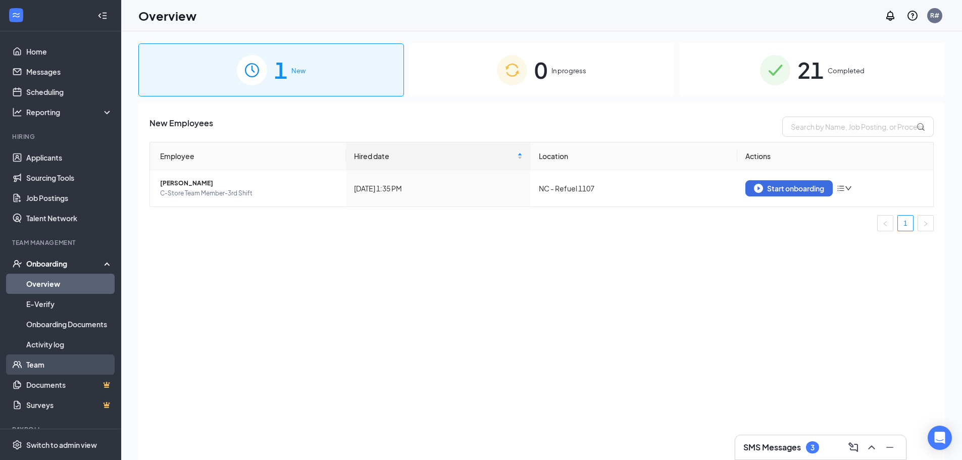
click at [38, 363] on link "Team" at bounding box center [69, 365] width 86 height 20
click at [778, 187] on div "Start onboarding" at bounding box center [789, 188] width 70 height 9
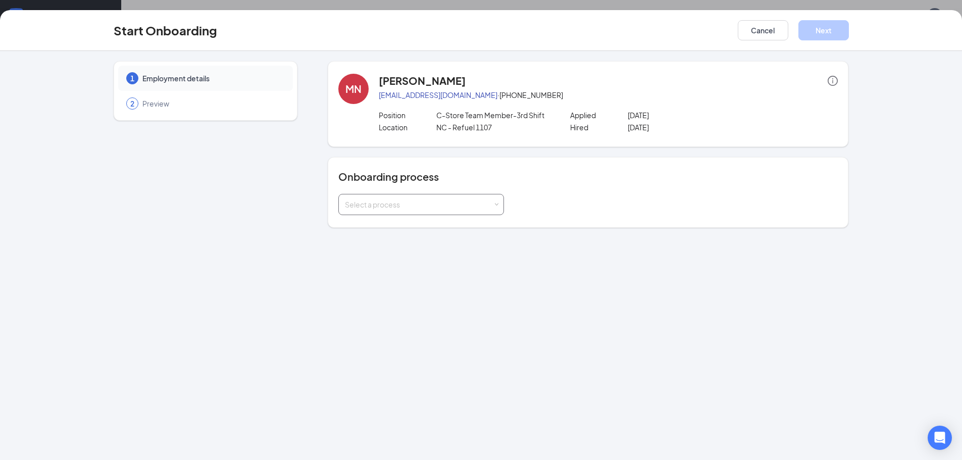
click at [492, 205] on div "Select a process" at bounding box center [419, 205] width 148 height 10
click at [422, 223] on span "New Hire Documentation" at bounding box center [383, 225] width 83 height 9
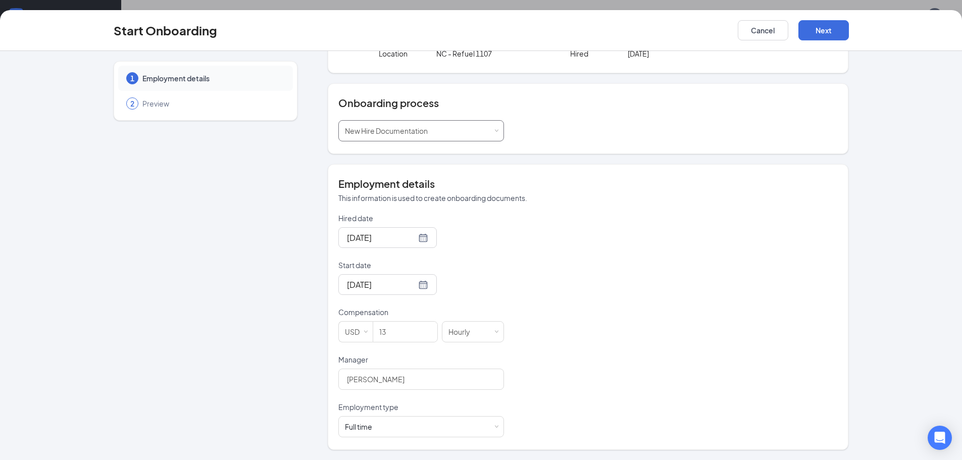
scroll to position [45, 0]
click at [821, 28] on button "Next" at bounding box center [824, 30] width 51 height 20
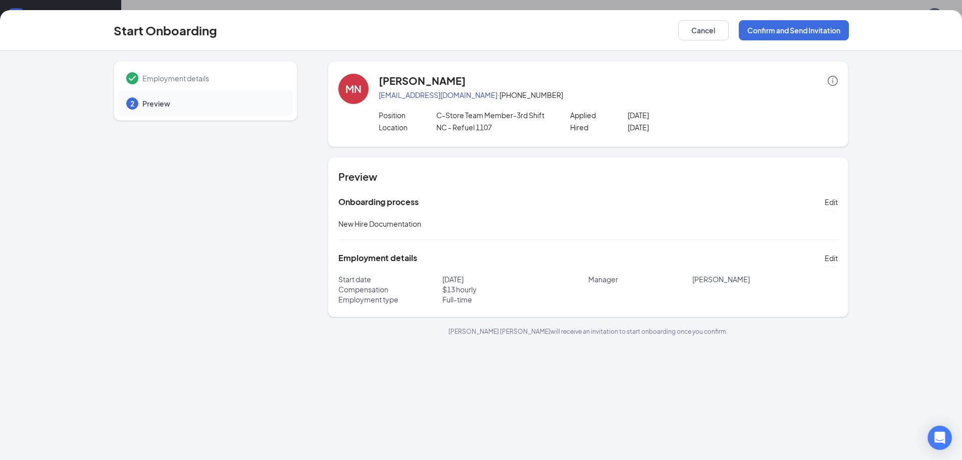
scroll to position [0, 0]
click at [776, 29] on button "Confirm and Send Invitation" at bounding box center [794, 30] width 110 height 20
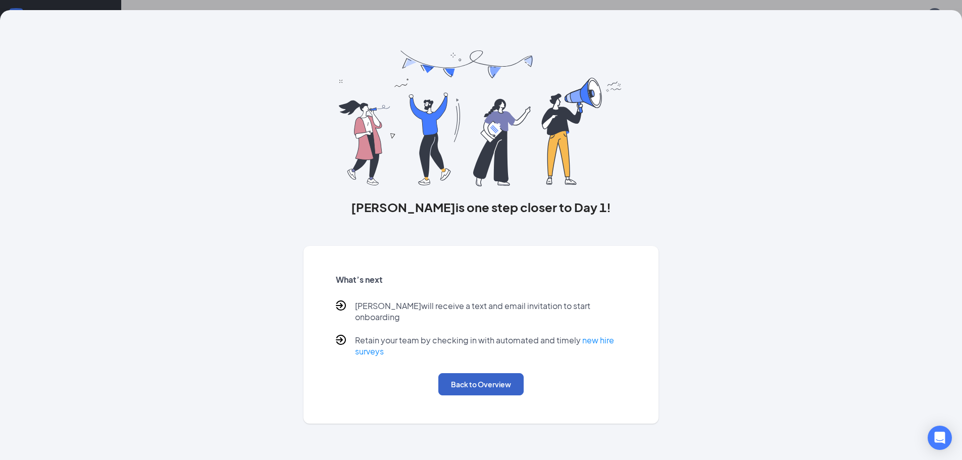
click at [473, 375] on button "Back to Overview" at bounding box center [480, 384] width 85 height 22
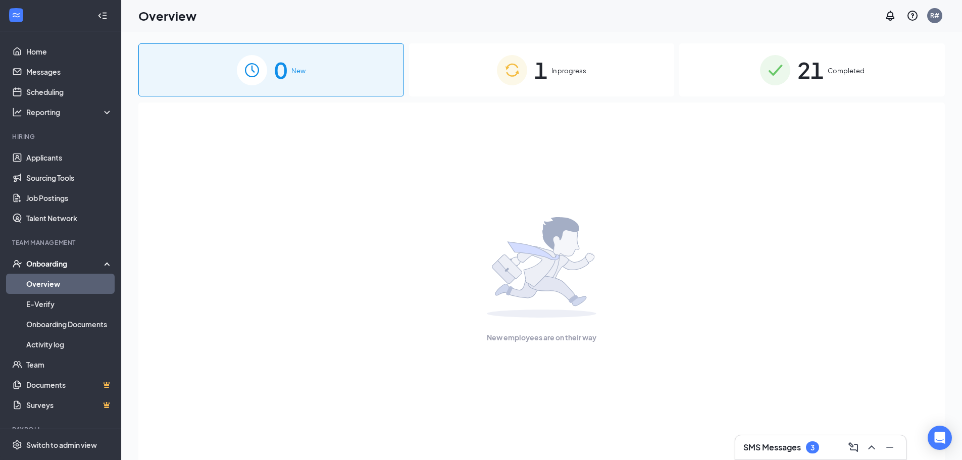
click at [564, 71] on span "In progress" at bounding box center [569, 71] width 35 height 10
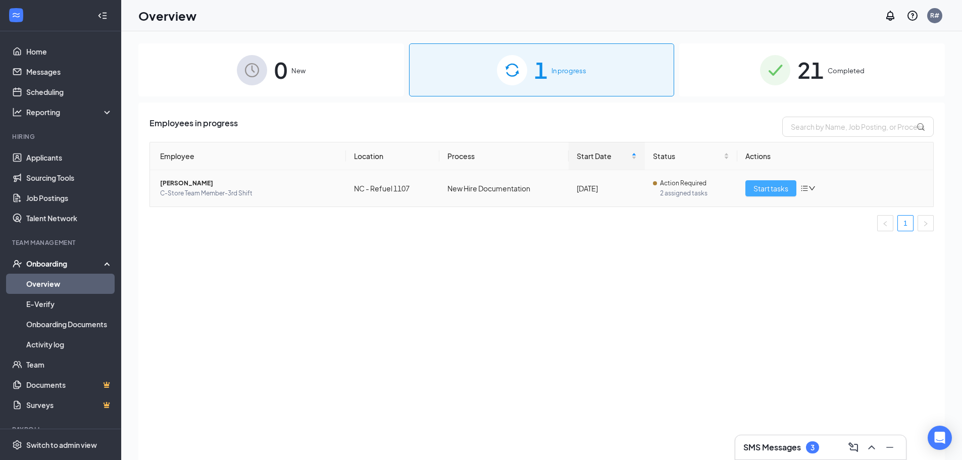
click at [771, 187] on span "Start tasks" at bounding box center [771, 188] width 35 height 11
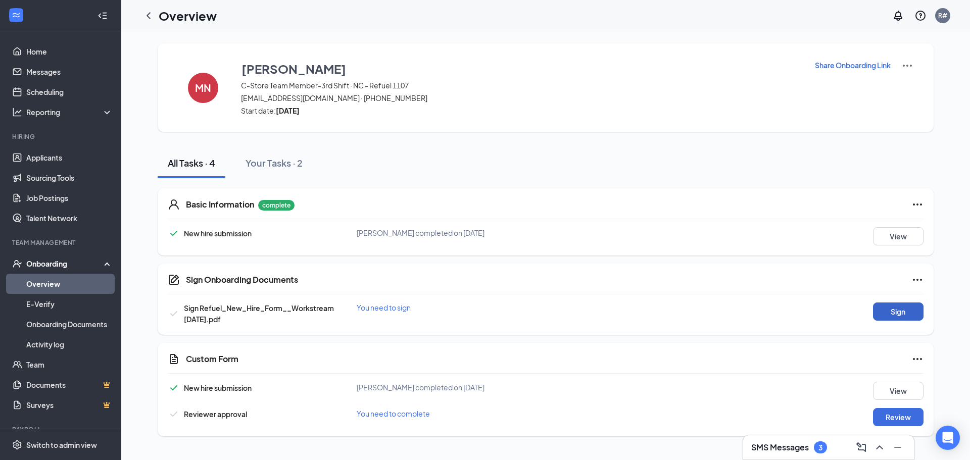
click at [895, 310] on button "Sign" at bounding box center [898, 312] width 51 height 18
click at [898, 418] on button "Review" at bounding box center [898, 417] width 51 height 18
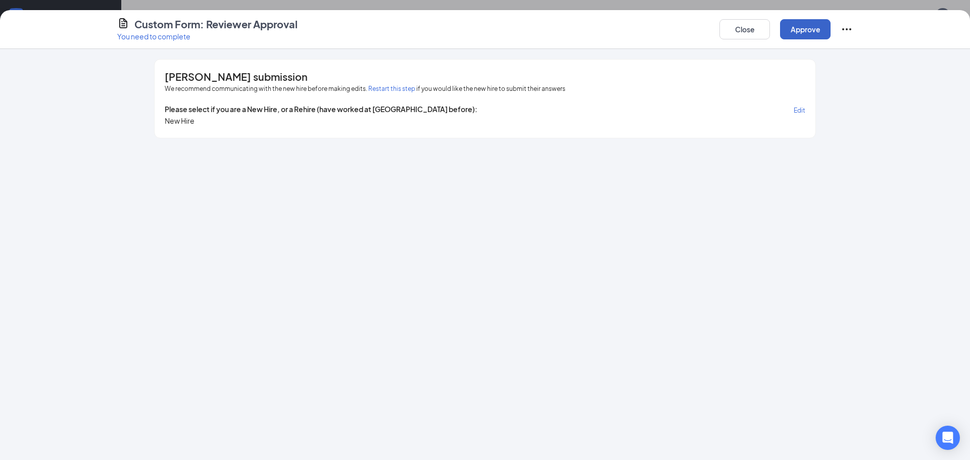
click at [807, 26] on button "Approve" at bounding box center [805, 29] width 51 height 20
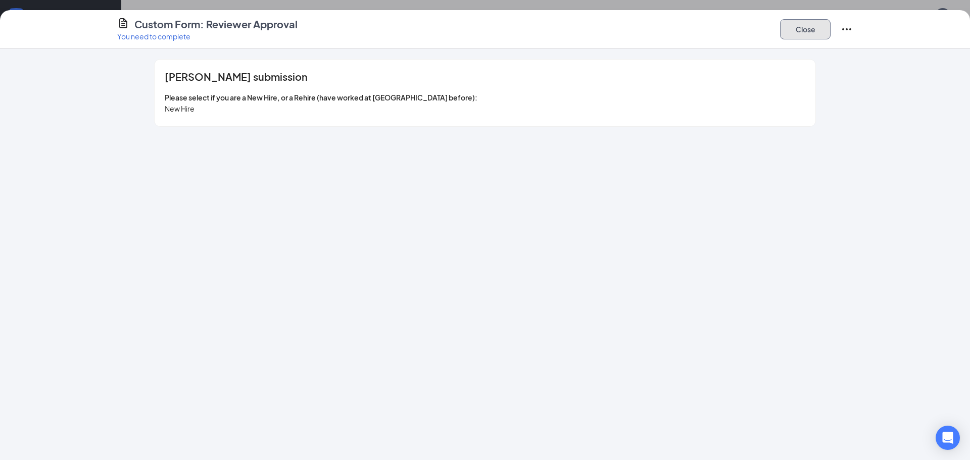
click at [810, 27] on button "Close" at bounding box center [805, 29] width 51 height 20
